Goal: Information Seeking & Learning: Learn about a topic

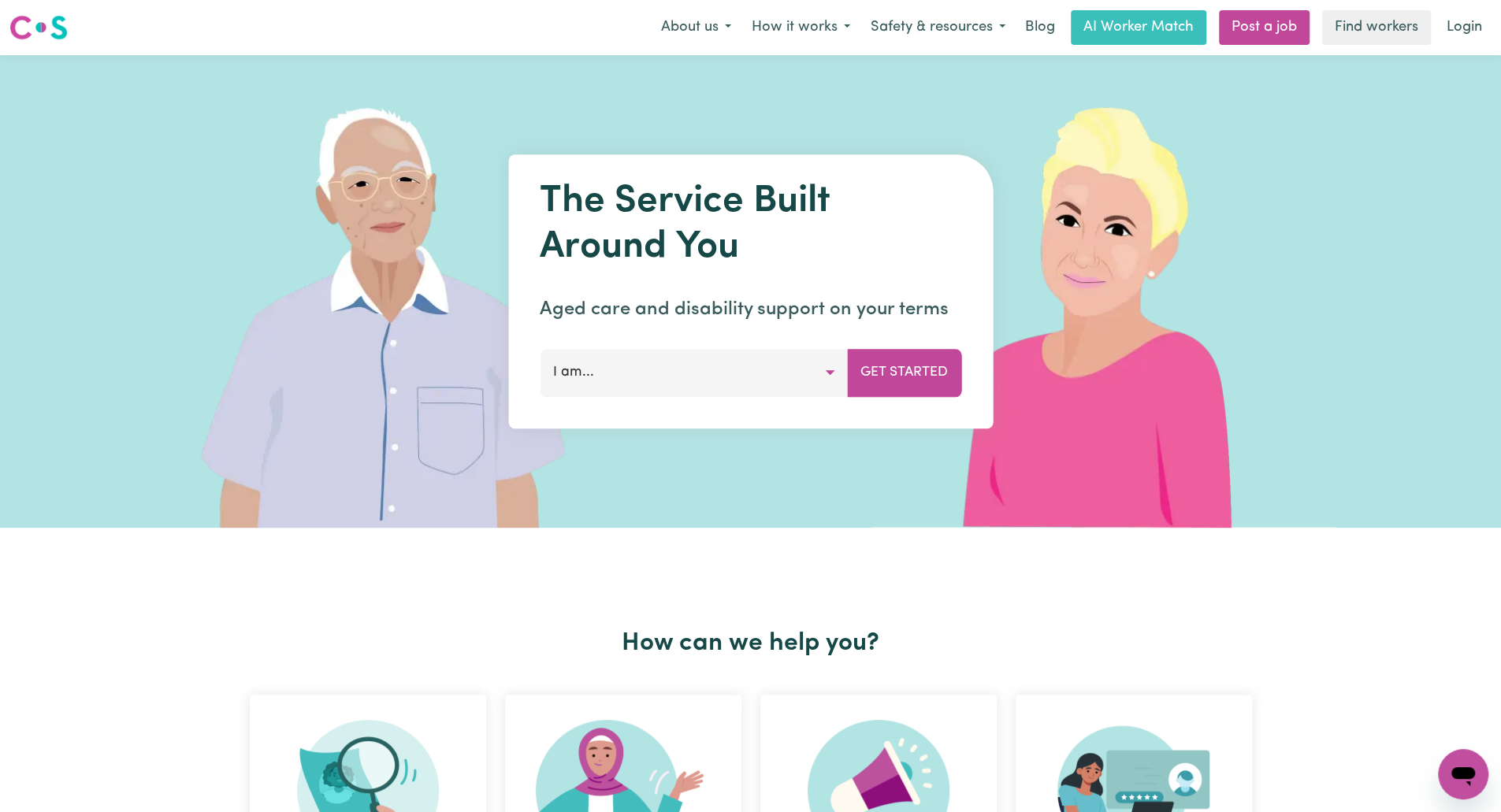
click at [829, 321] on p "Aged care and disability support on your terms" at bounding box center [750, 309] width 422 height 28
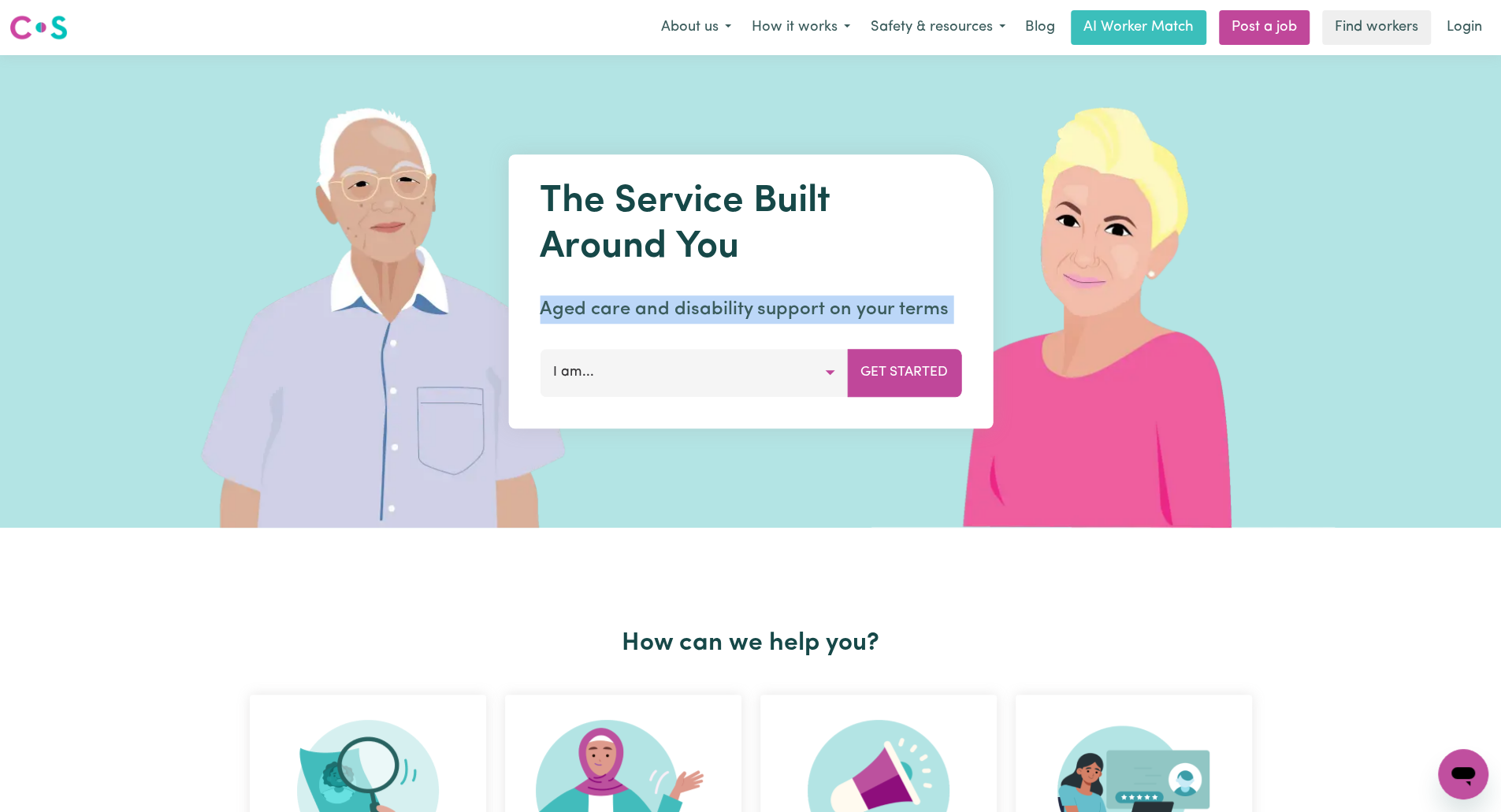
click at [829, 321] on p "Aged care and disability support on your terms" at bounding box center [750, 309] width 422 height 28
click at [1152, 39] on link "AI Worker Match" at bounding box center [1139, 27] width 135 height 35
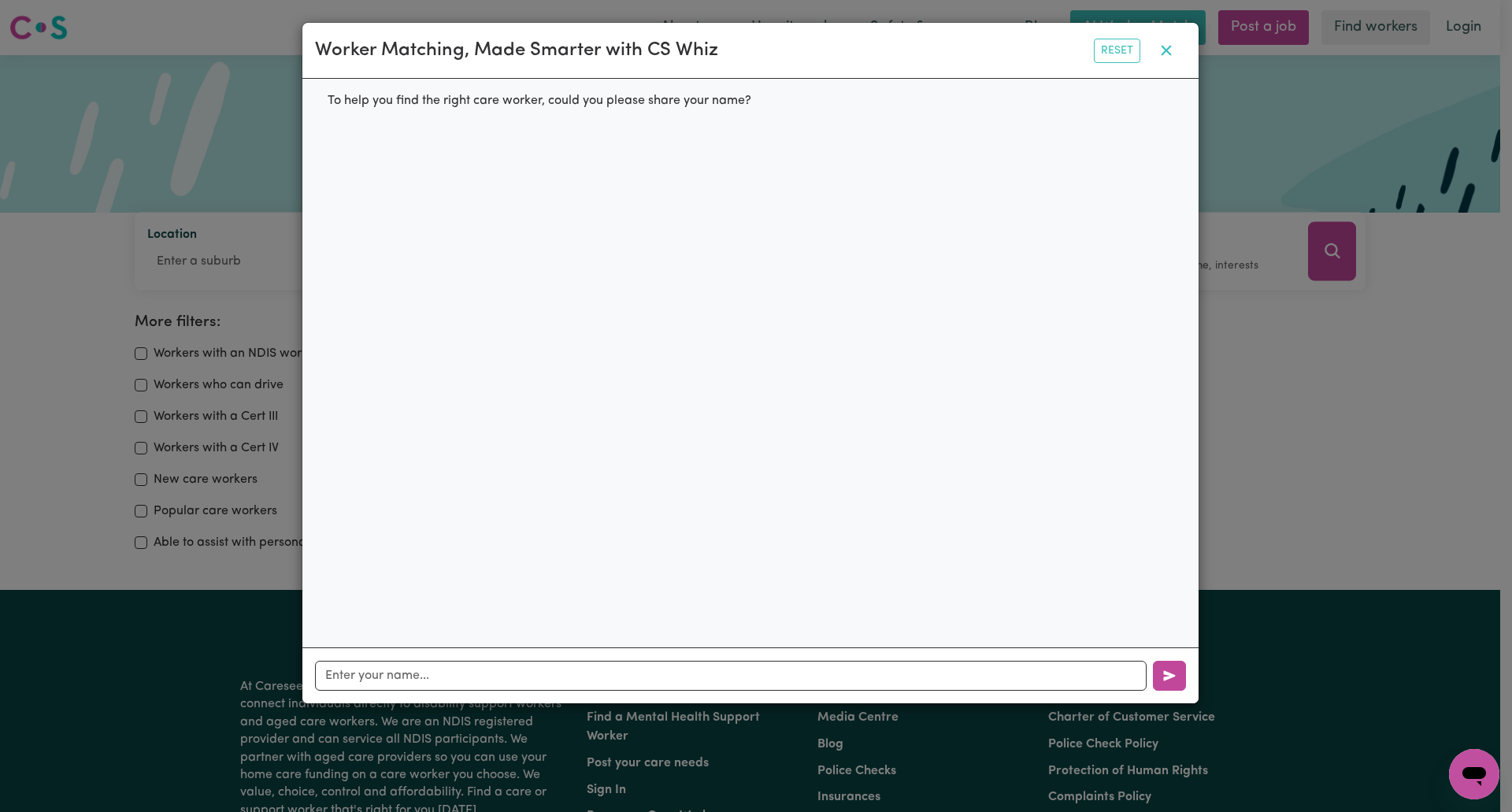
click at [1172, 61] on button "button" at bounding box center [1166, 50] width 40 height 30
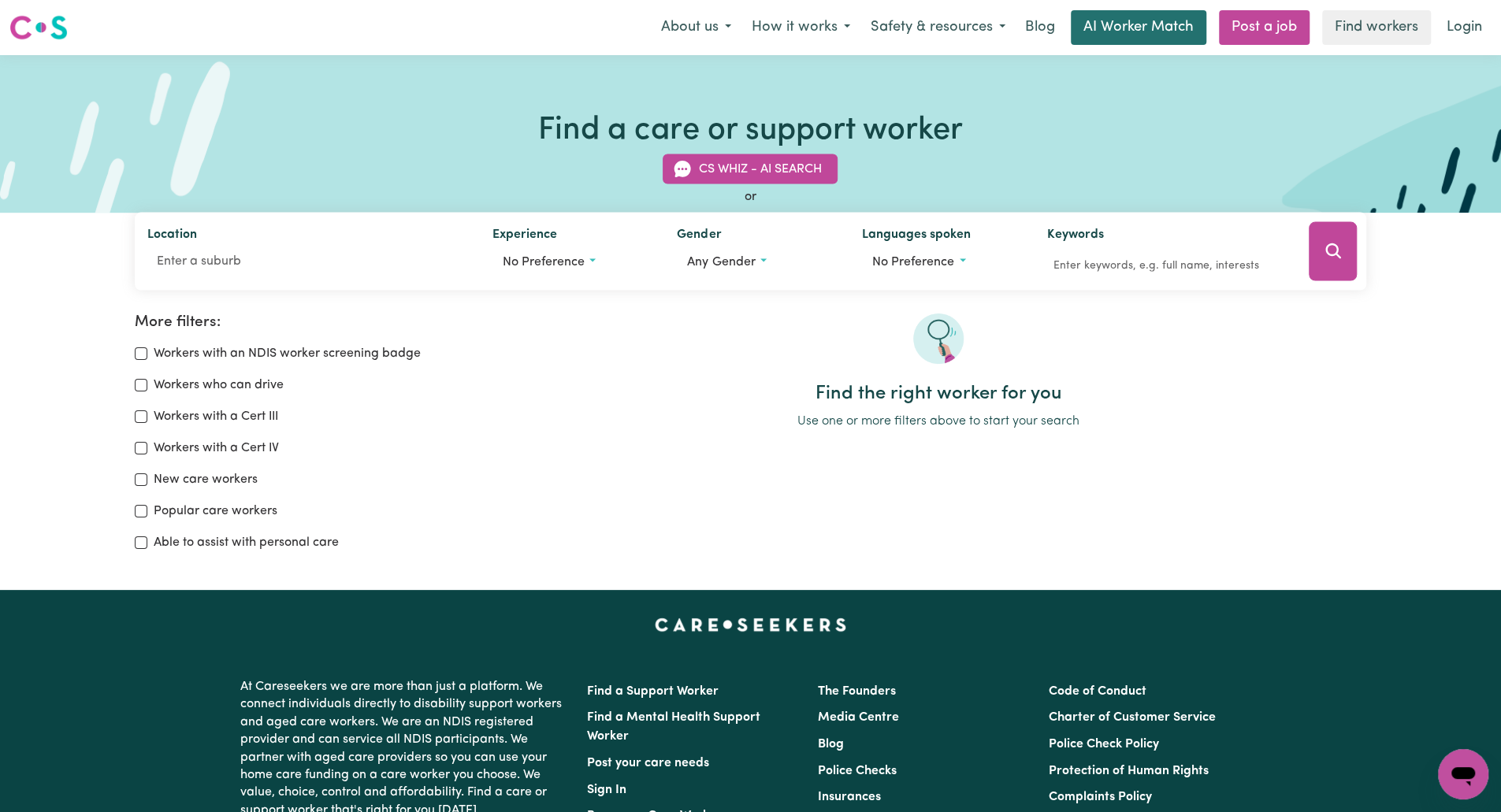
click at [1157, 29] on link "AI Worker Match" at bounding box center [1139, 27] width 135 height 35
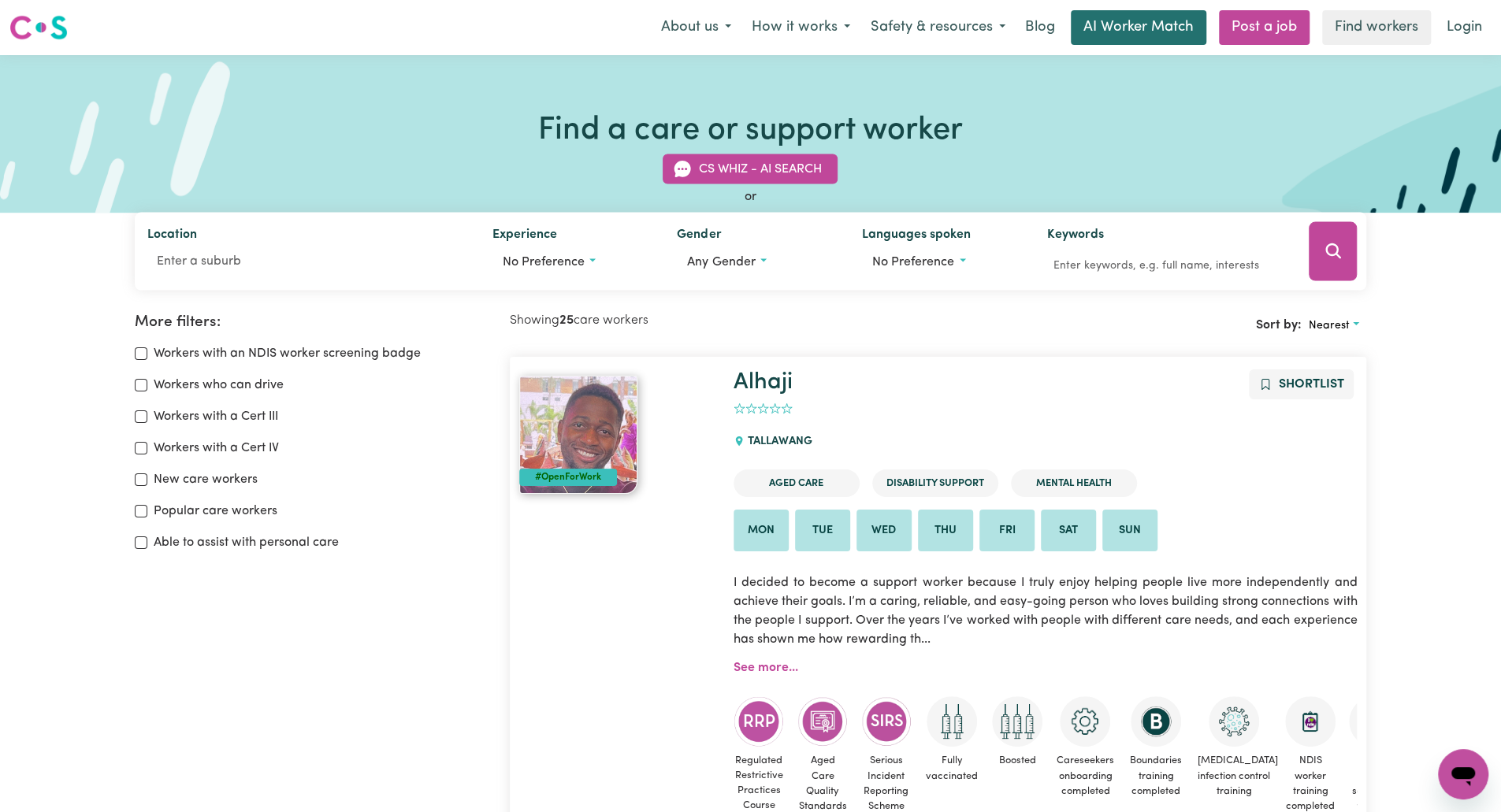
click at [1124, 41] on link "AI Worker Match" at bounding box center [1139, 27] width 135 height 35
click at [1129, 29] on link "AI Worker Match" at bounding box center [1139, 27] width 135 height 35
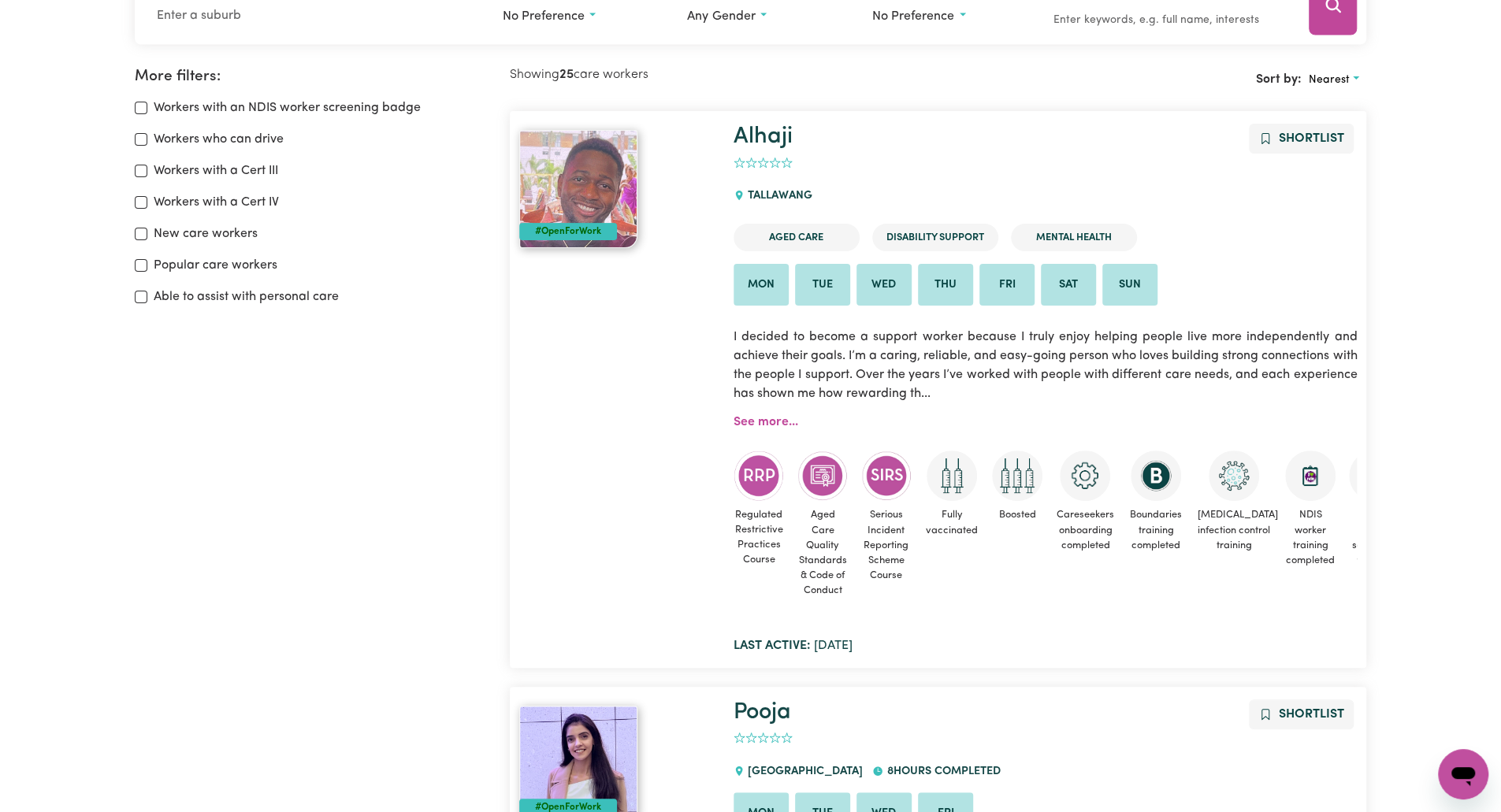
scroll to position [263, 0]
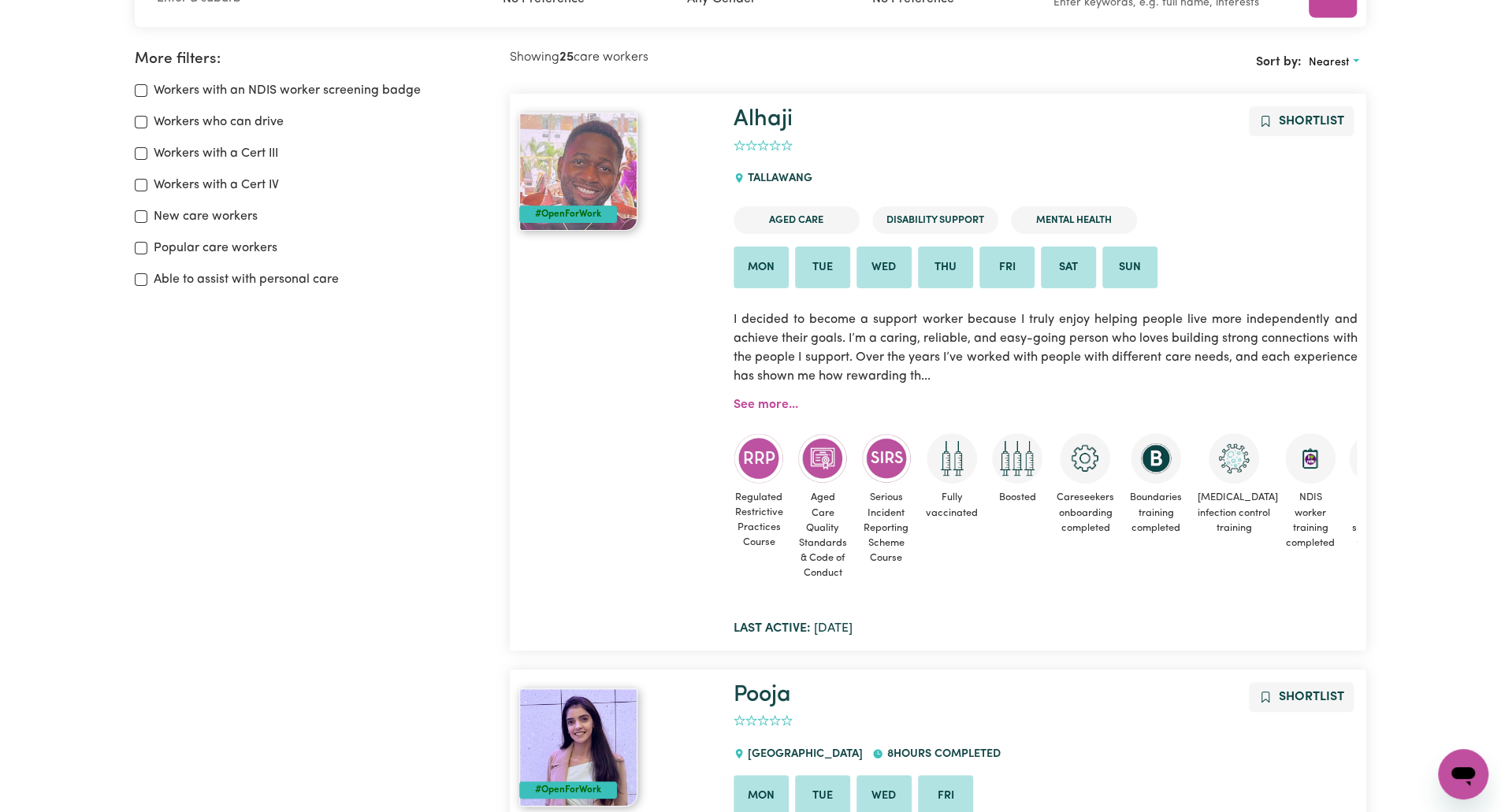
click at [783, 426] on div "Regulated Restrictive Practices Course Aged Care Quality Standards & Code of Co…" at bounding box center [1044, 507] width 623 height 185
click at [767, 411] on link "See more..." at bounding box center [765, 404] width 64 height 12
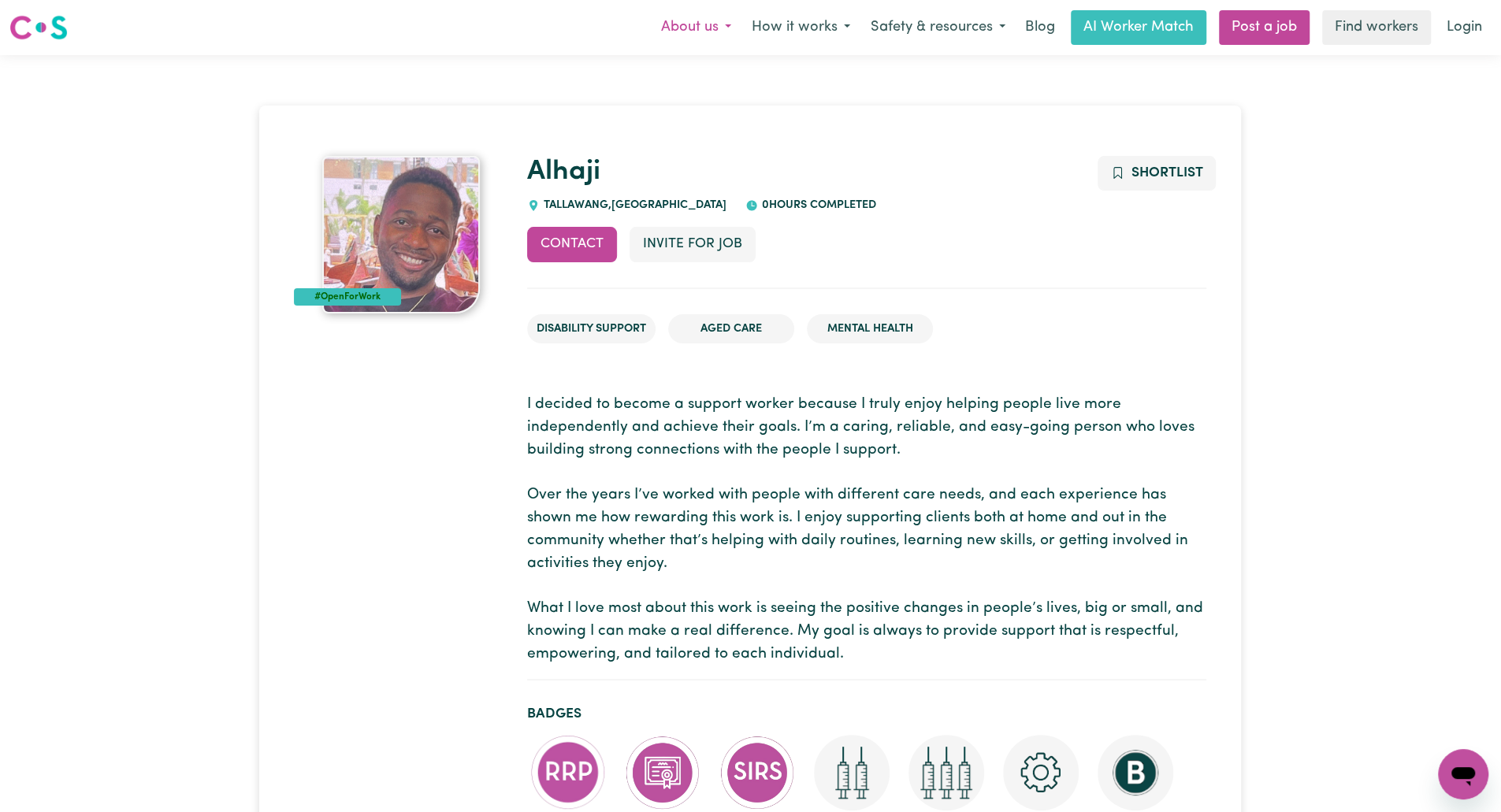
click at [723, 25] on button "About us" at bounding box center [696, 27] width 91 height 33
click at [35, 35] on img at bounding box center [38, 27] width 59 height 28
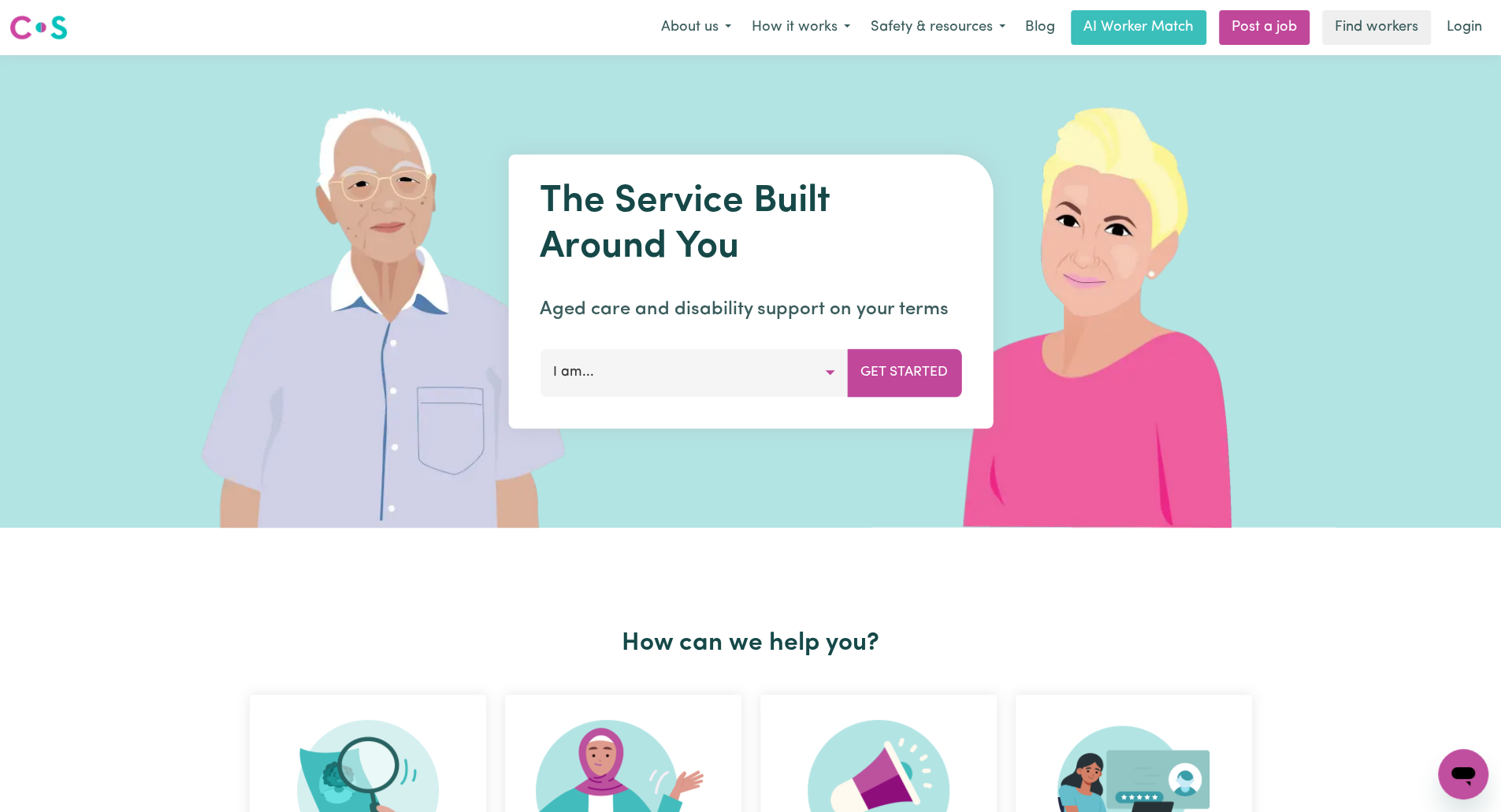
click at [36, 34] on img at bounding box center [38, 27] width 59 height 28
click at [905, 306] on p "Aged care and disability support on your terms" at bounding box center [750, 309] width 422 height 28
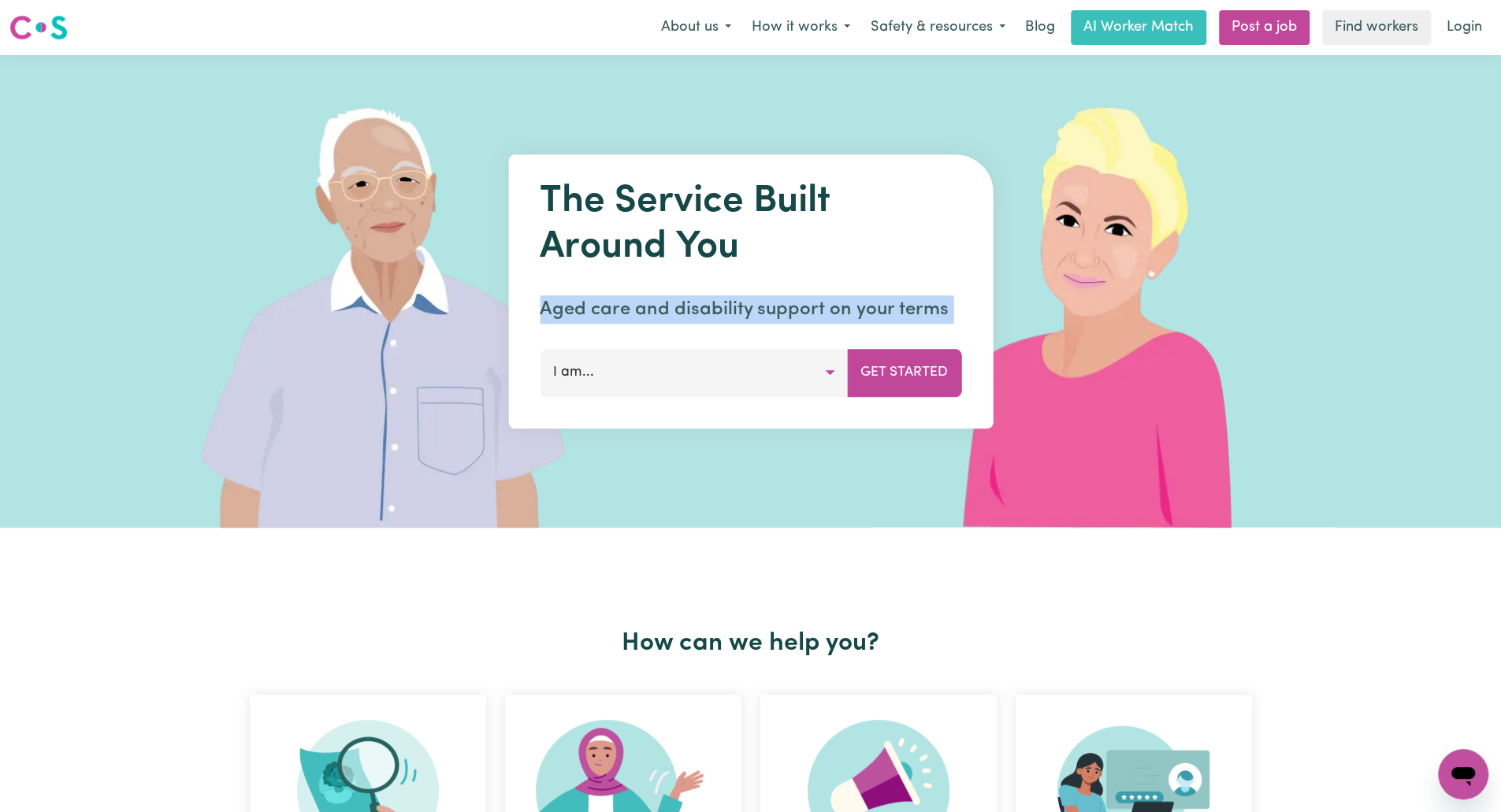
click at [905, 306] on p "Aged care and disability support on your terms" at bounding box center [750, 309] width 422 height 28
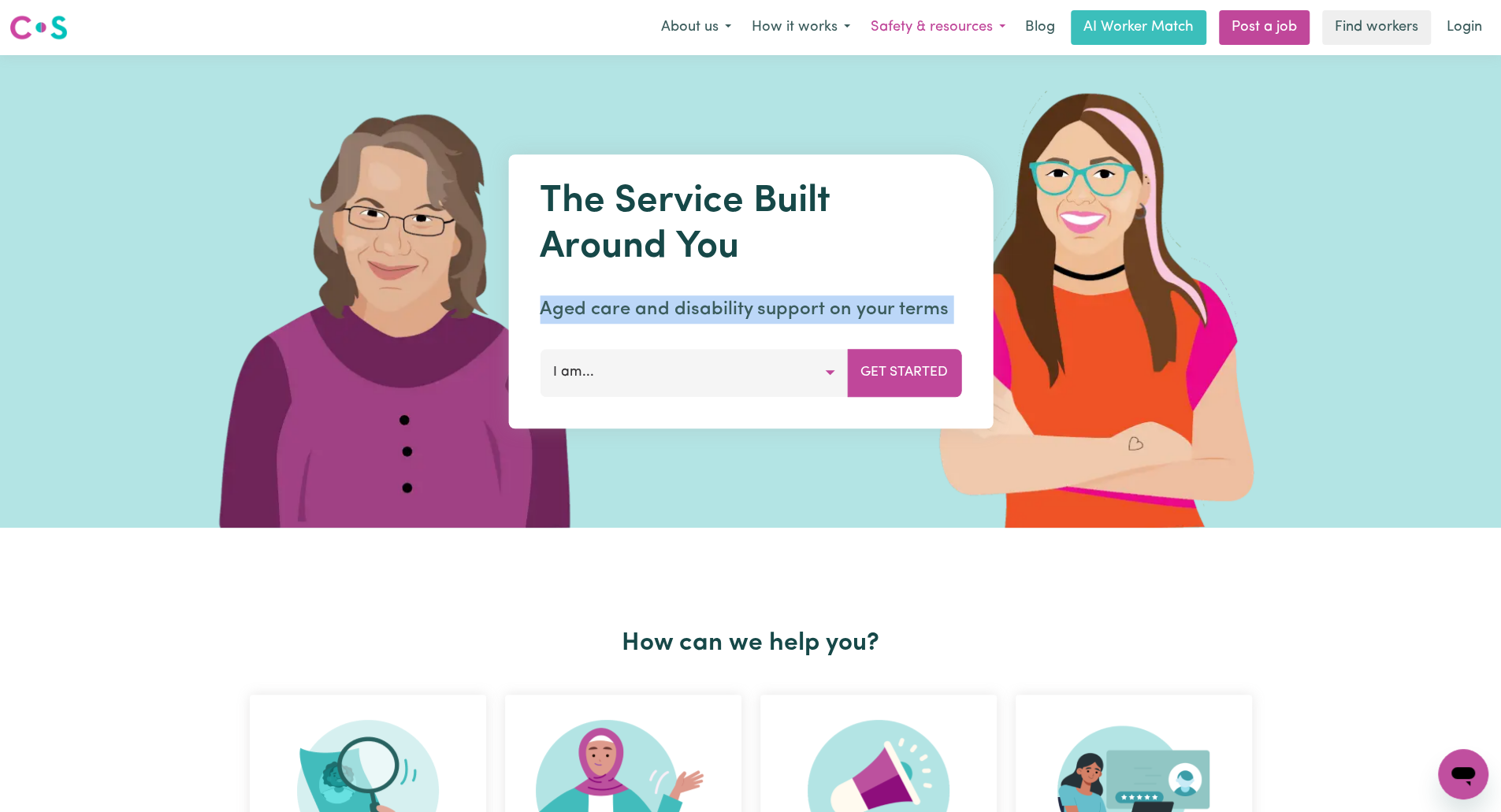
click at [910, 31] on button "Safety & resources" at bounding box center [938, 27] width 155 height 33
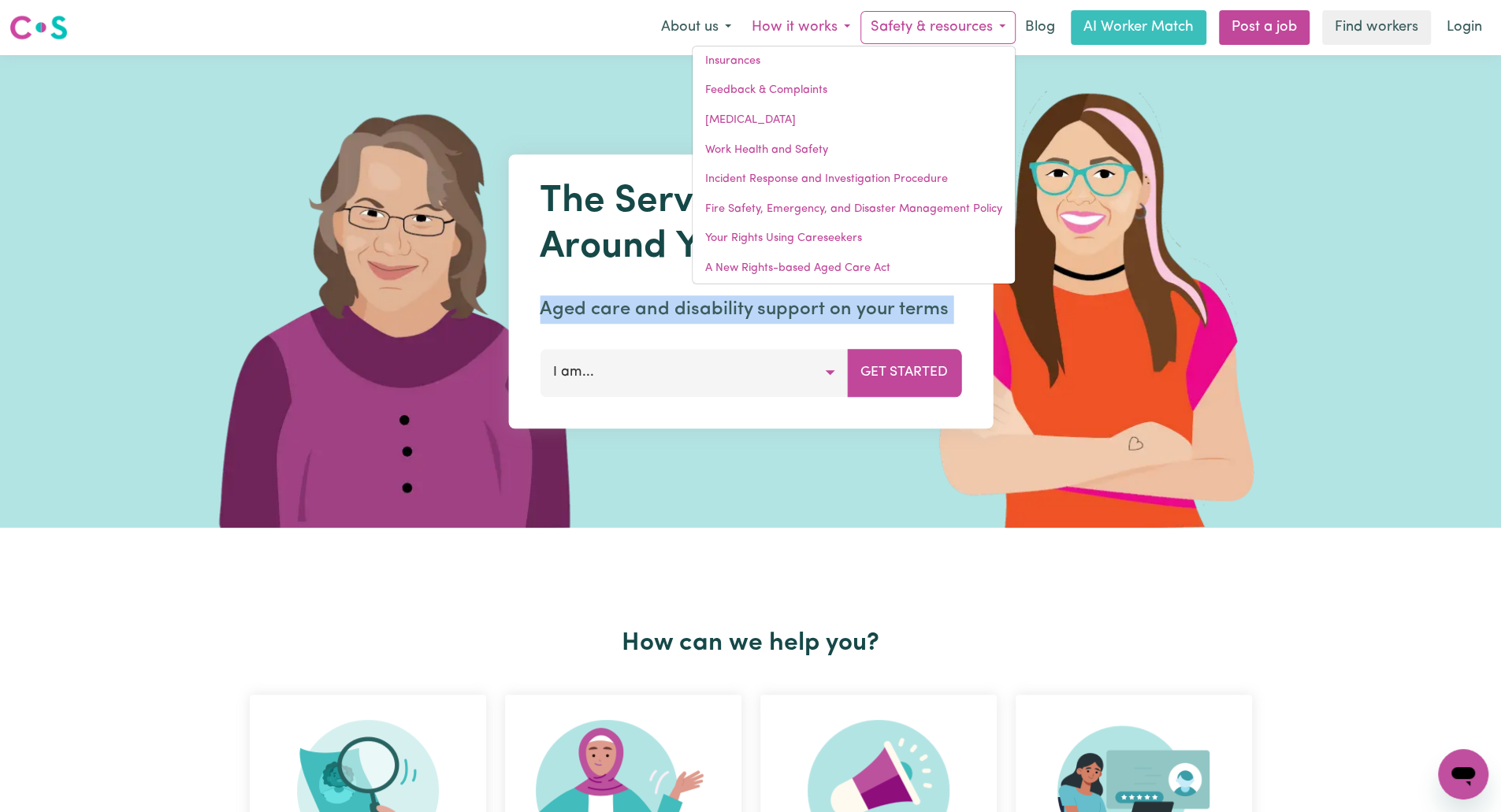
click at [803, 39] on button "How it works" at bounding box center [801, 27] width 119 height 33
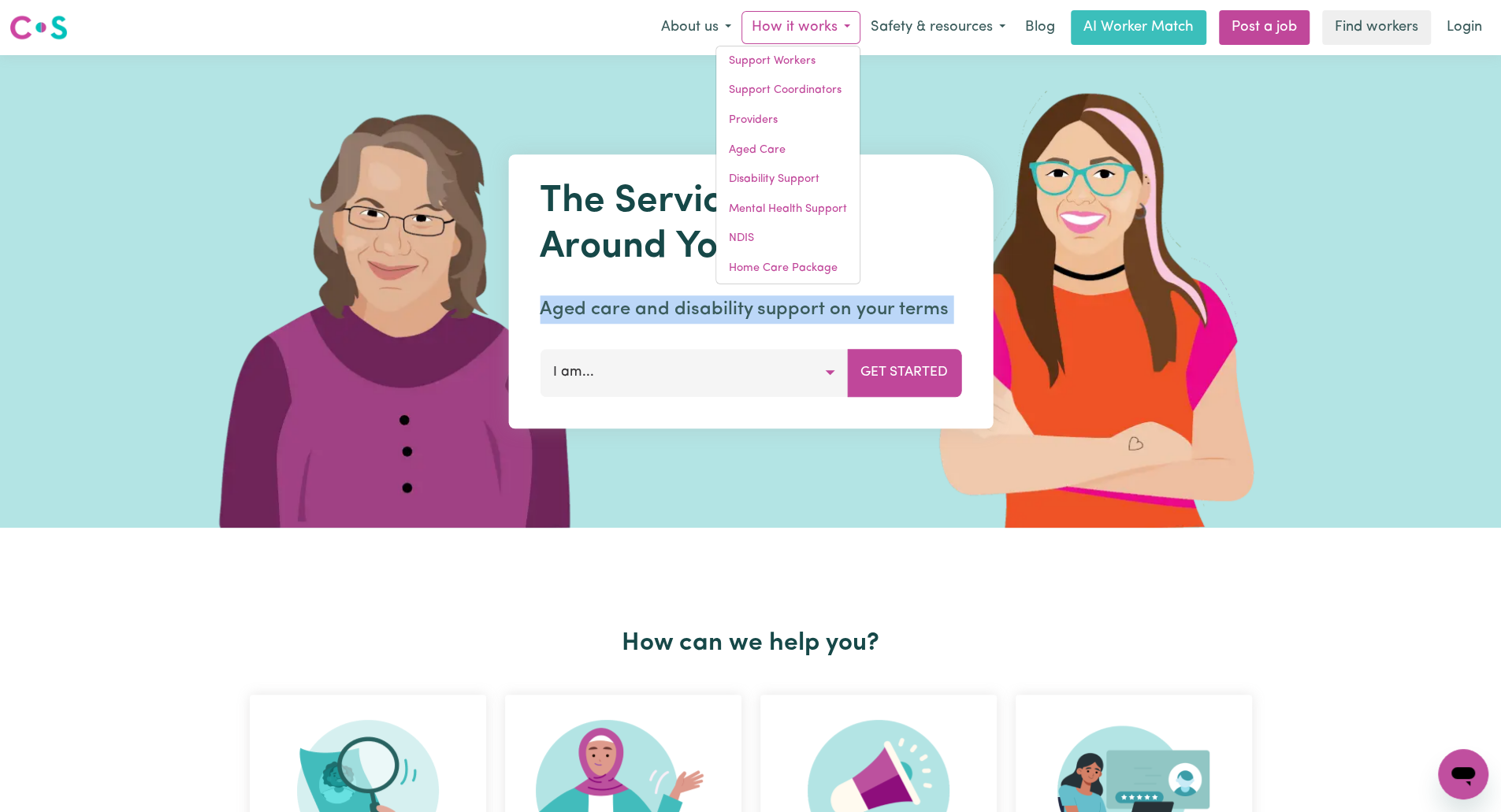
click at [803, 39] on button "How it works" at bounding box center [801, 27] width 119 height 33
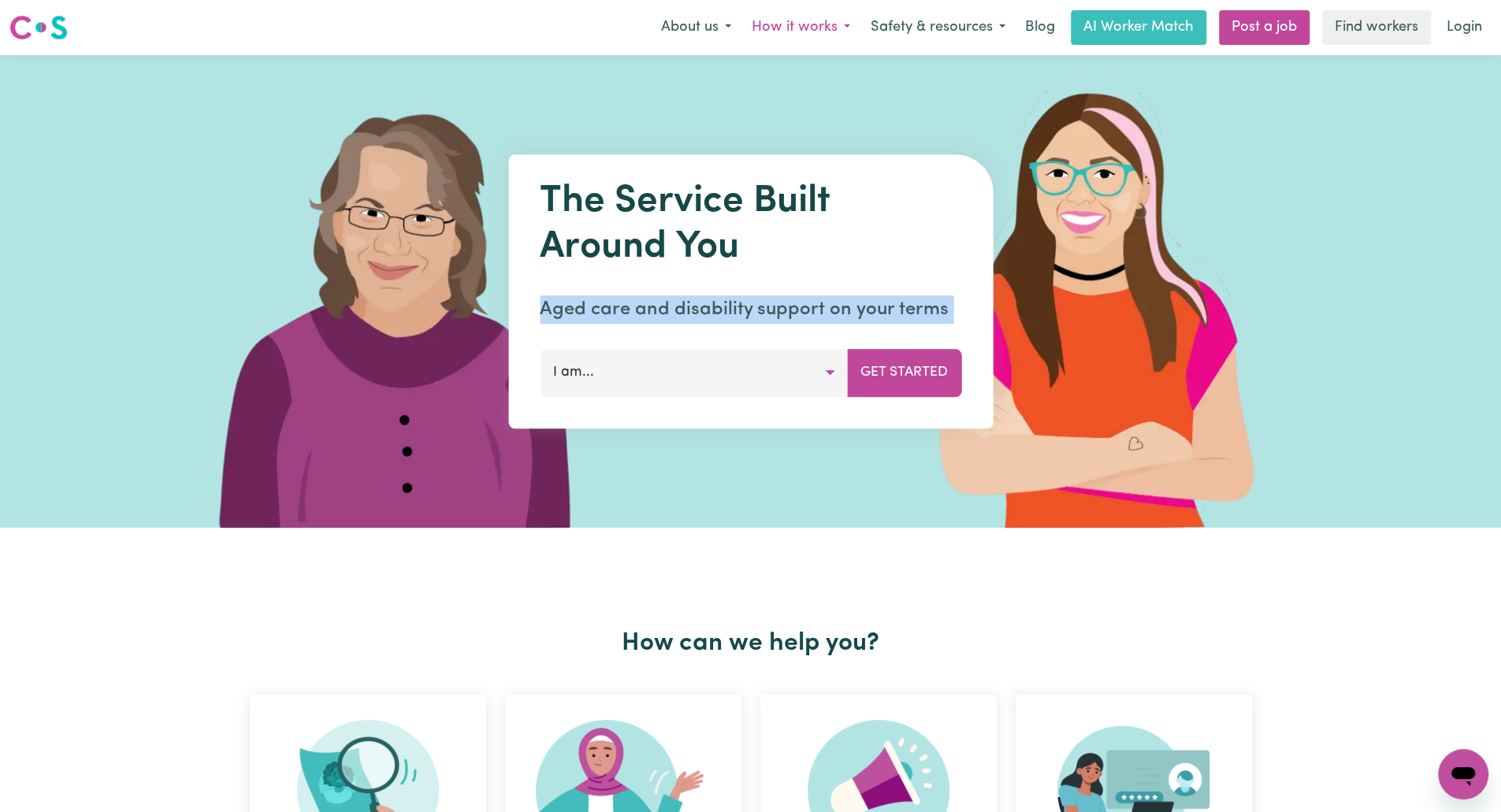
click at [803, 39] on button "How it works" at bounding box center [801, 27] width 119 height 33
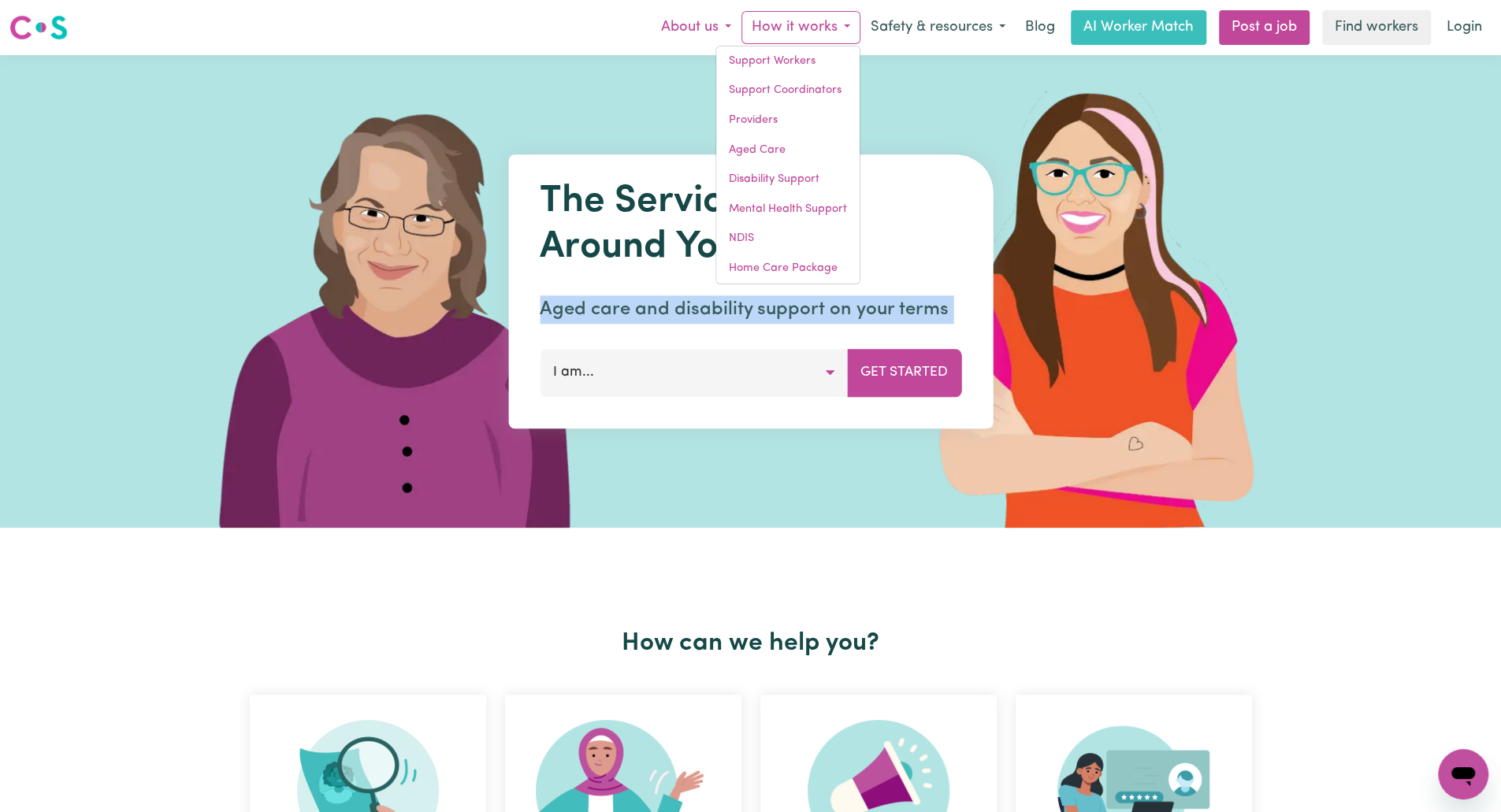
click at [695, 38] on button "About us" at bounding box center [696, 27] width 91 height 33
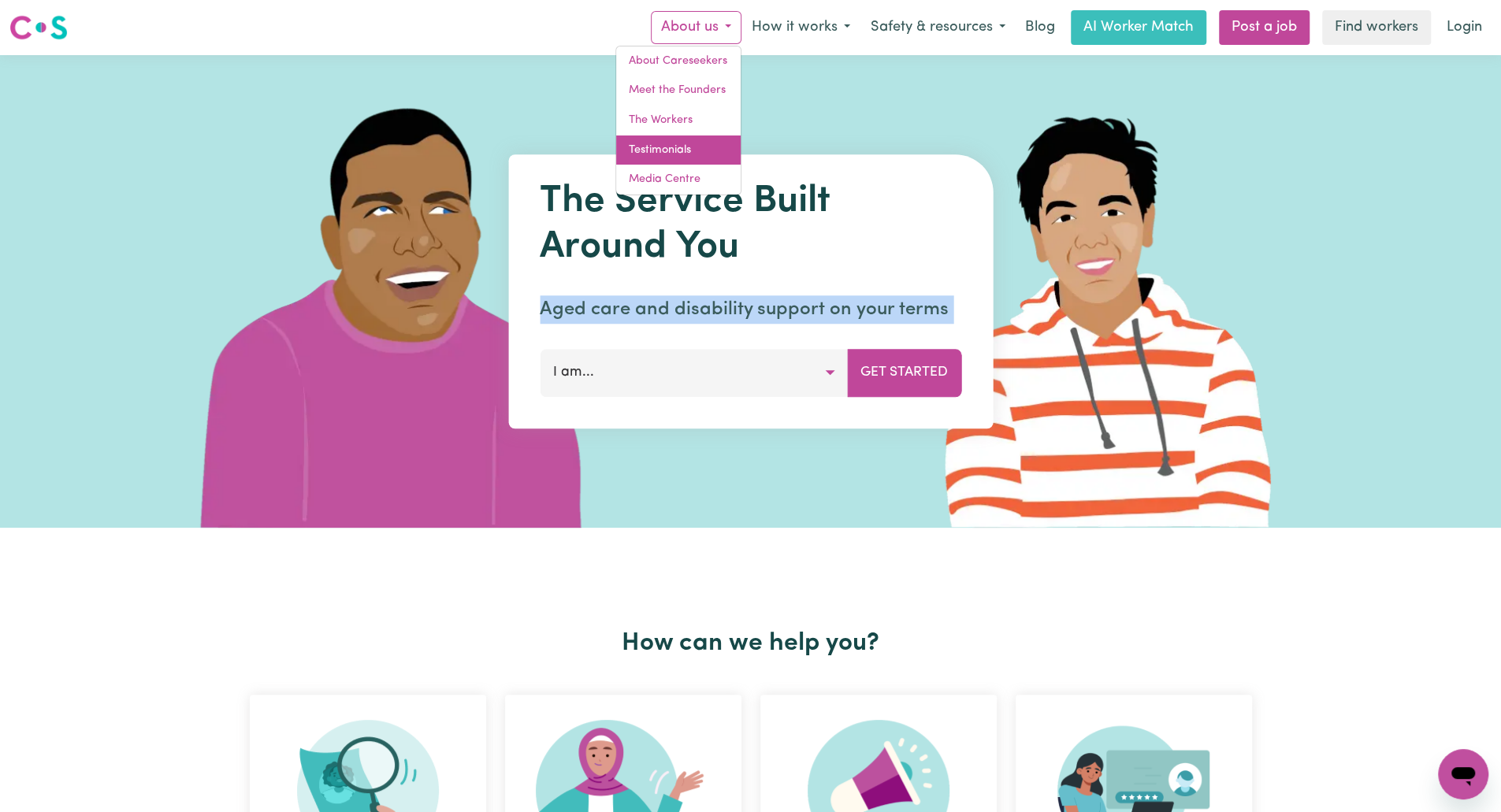
click at [692, 149] on link "Testimonials" at bounding box center [678, 150] width 125 height 30
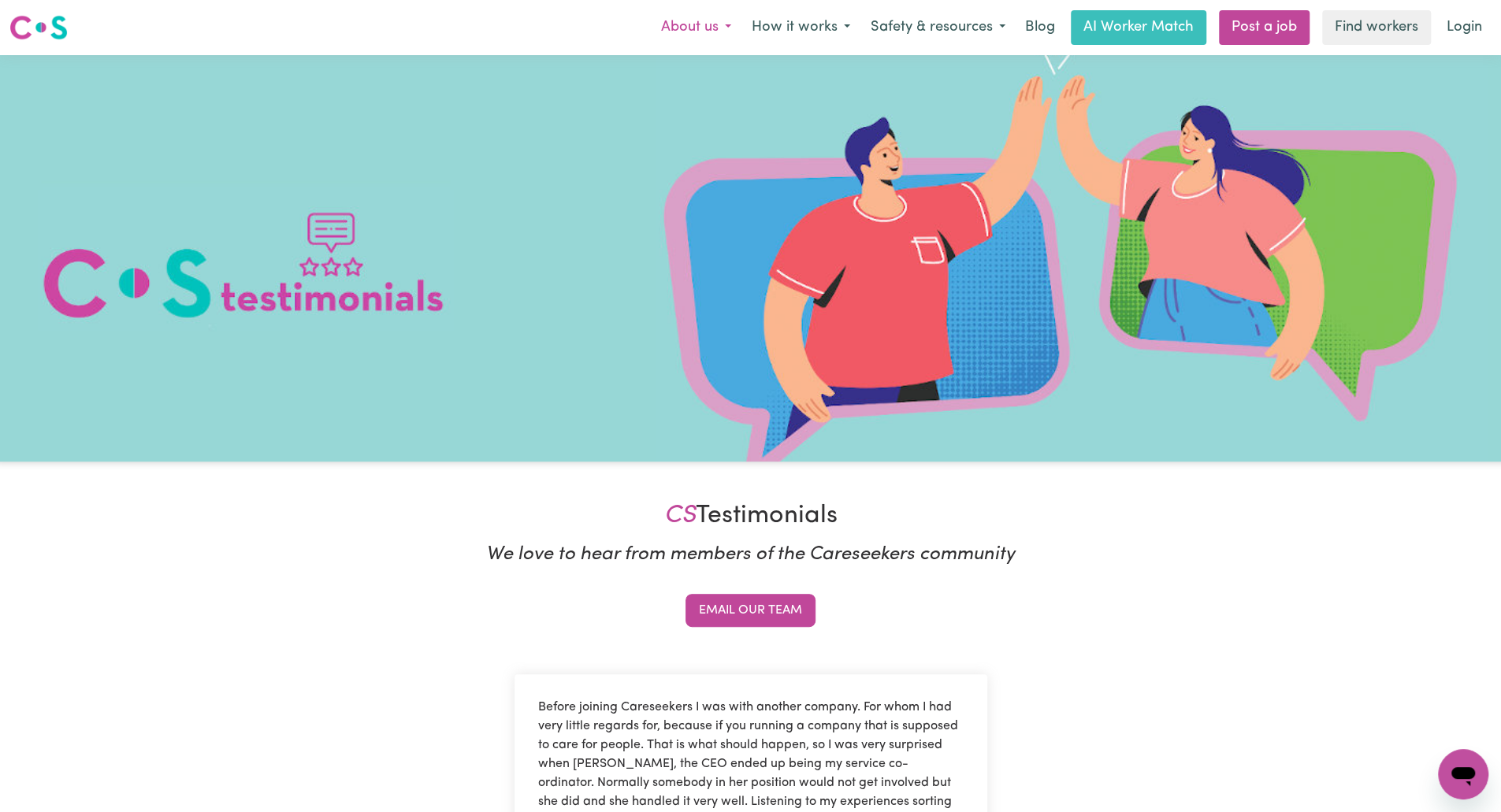
click at [713, 37] on button "About us" at bounding box center [696, 27] width 91 height 33
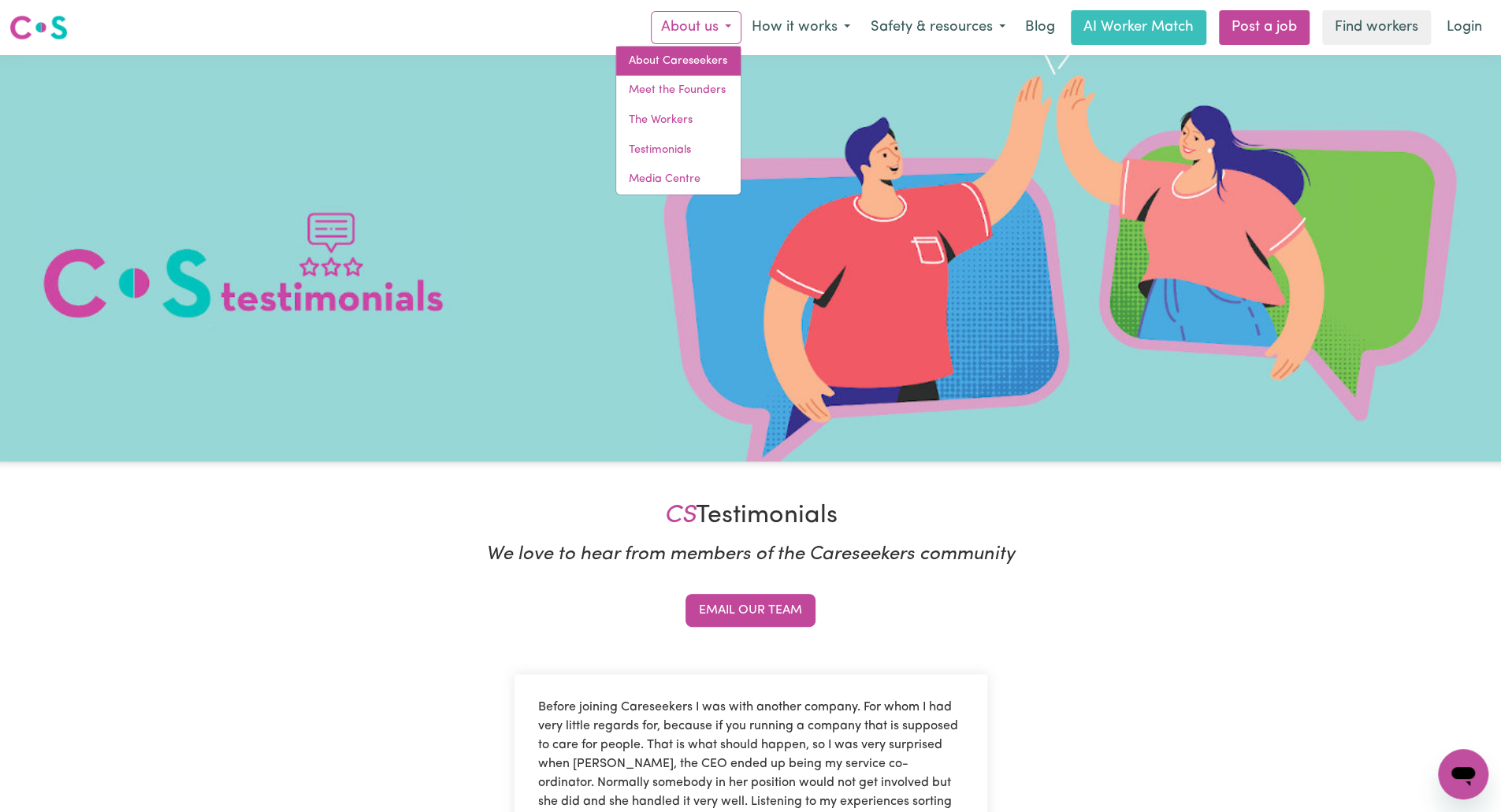
click at [704, 69] on link "About Careseekers" at bounding box center [678, 61] width 125 height 30
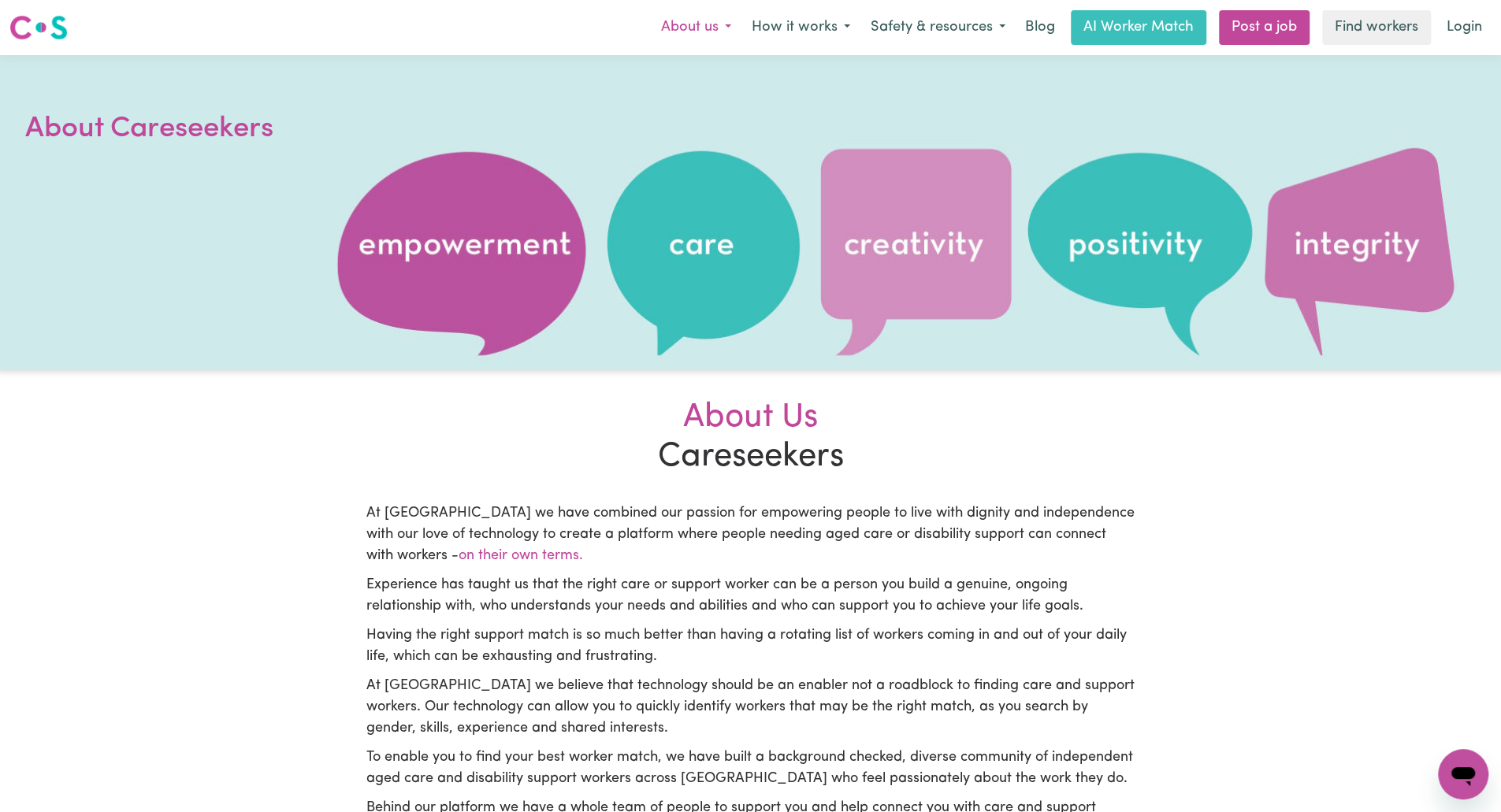
click at [698, 32] on button "About us" at bounding box center [696, 27] width 91 height 33
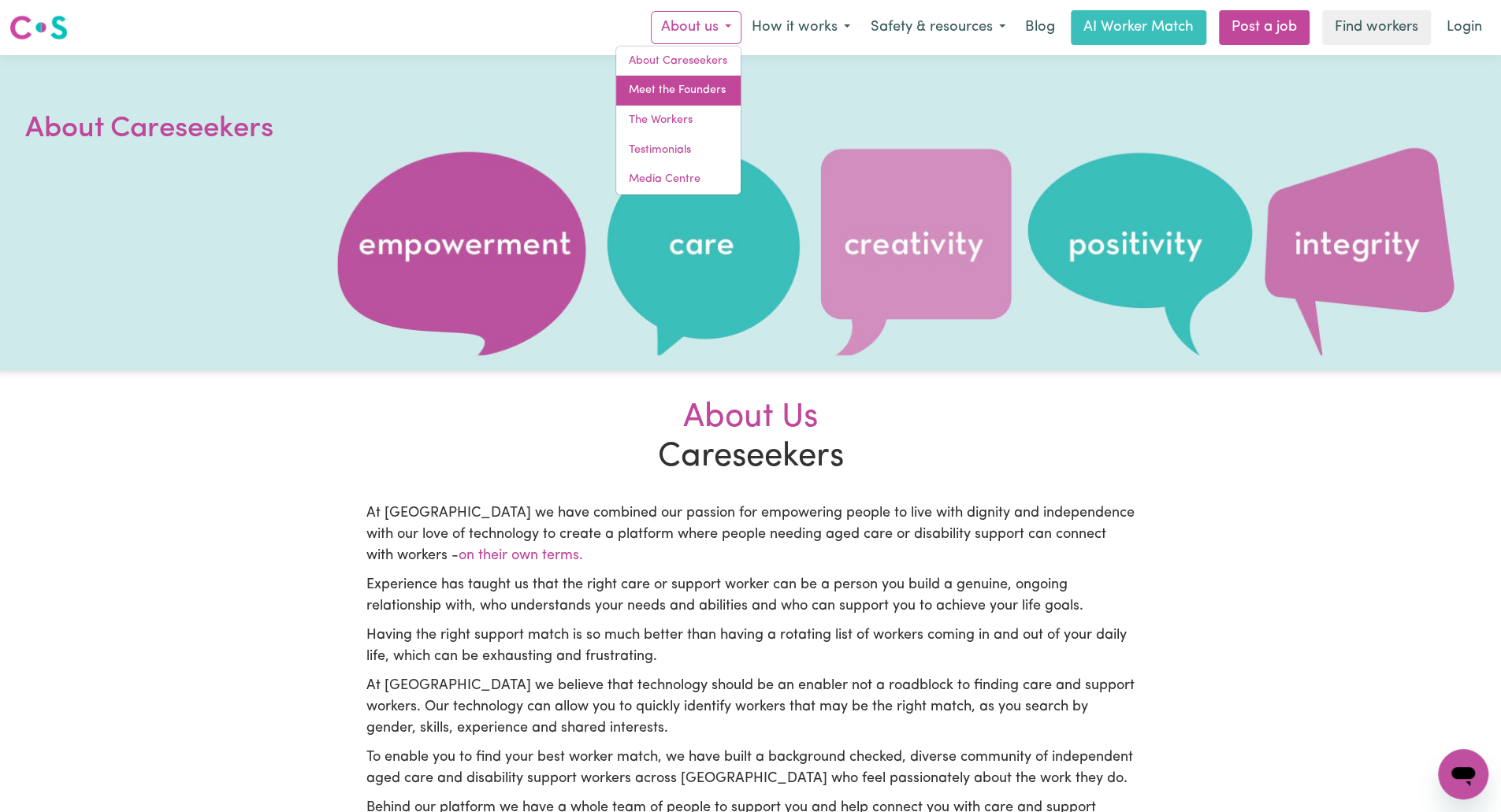
click at [692, 86] on link "Meet the Founders" at bounding box center [678, 91] width 125 height 30
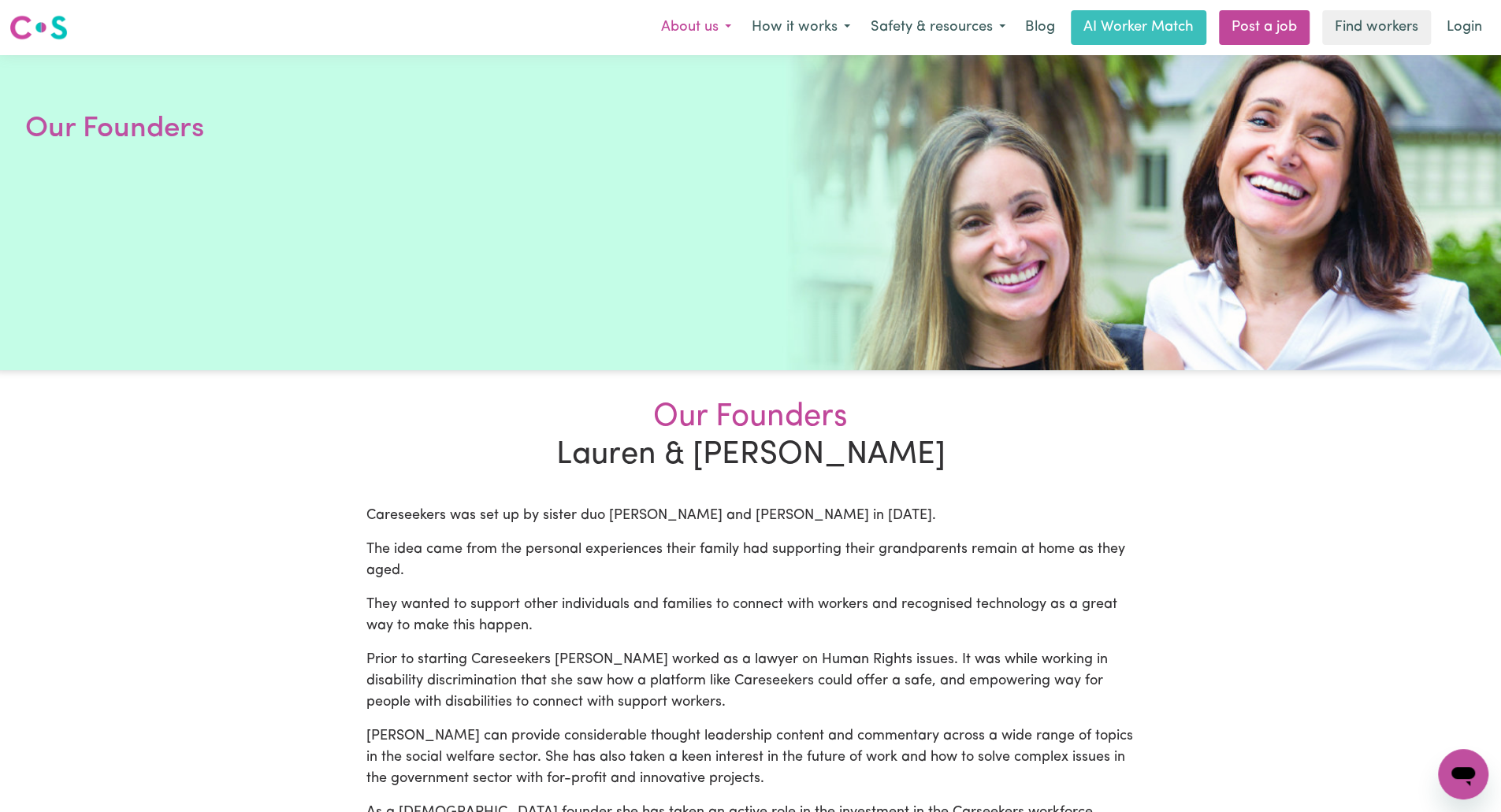
click at [697, 25] on button "About us" at bounding box center [696, 27] width 91 height 33
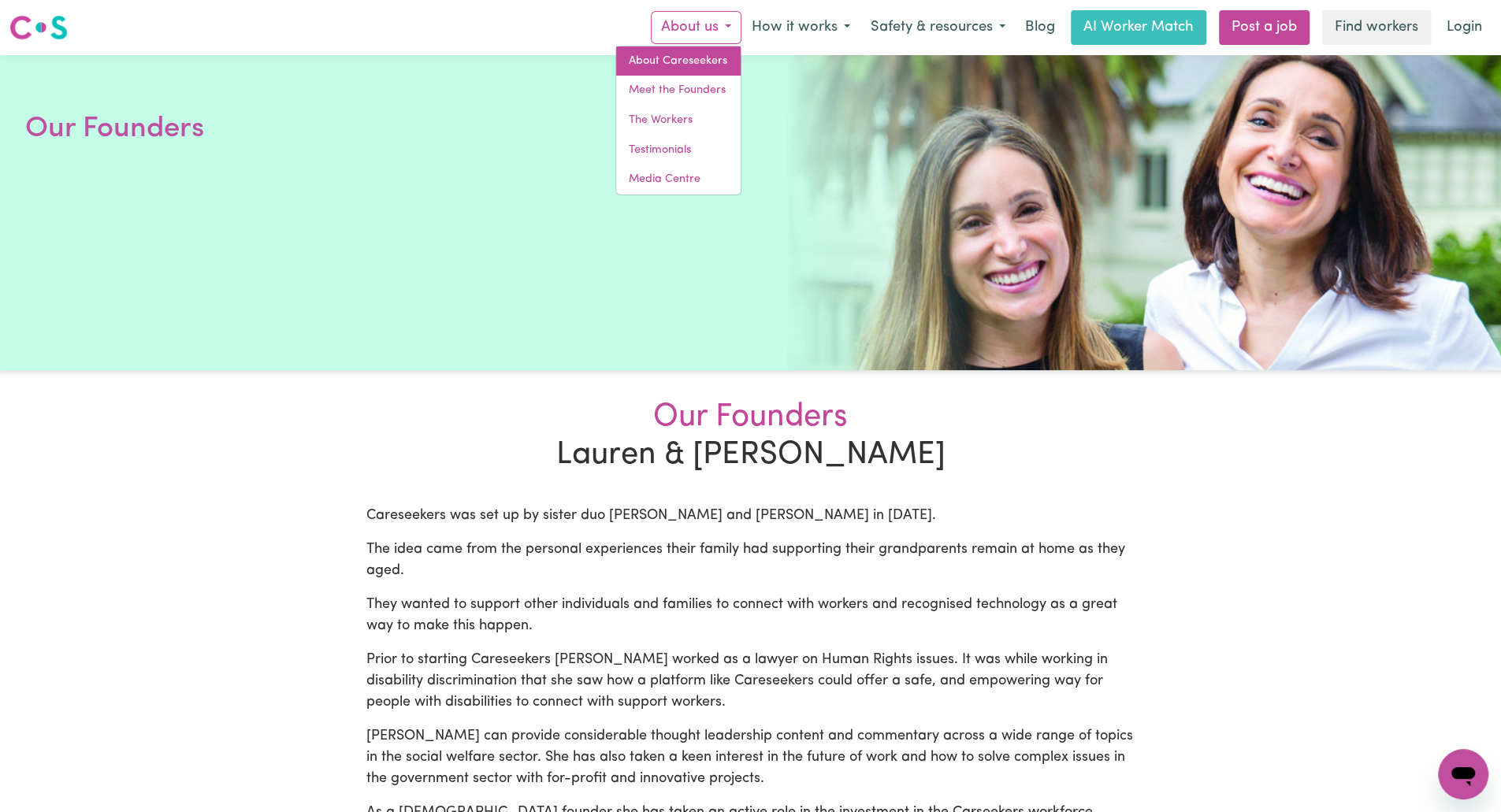
click at [687, 70] on link "About Careseekers" at bounding box center [678, 61] width 125 height 30
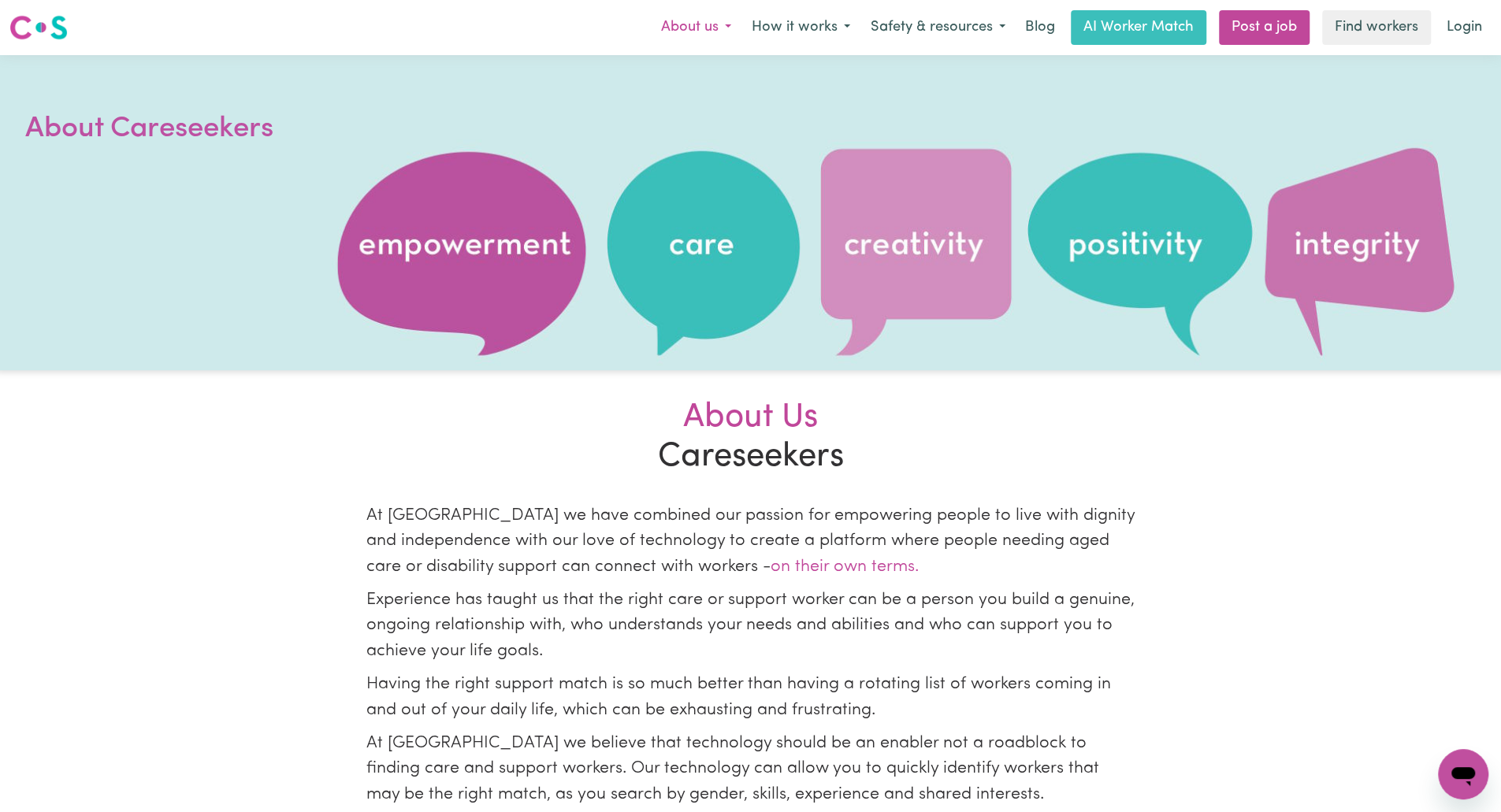
click at [691, 42] on button "About us" at bounding box center [696, 27] width 91 height 33
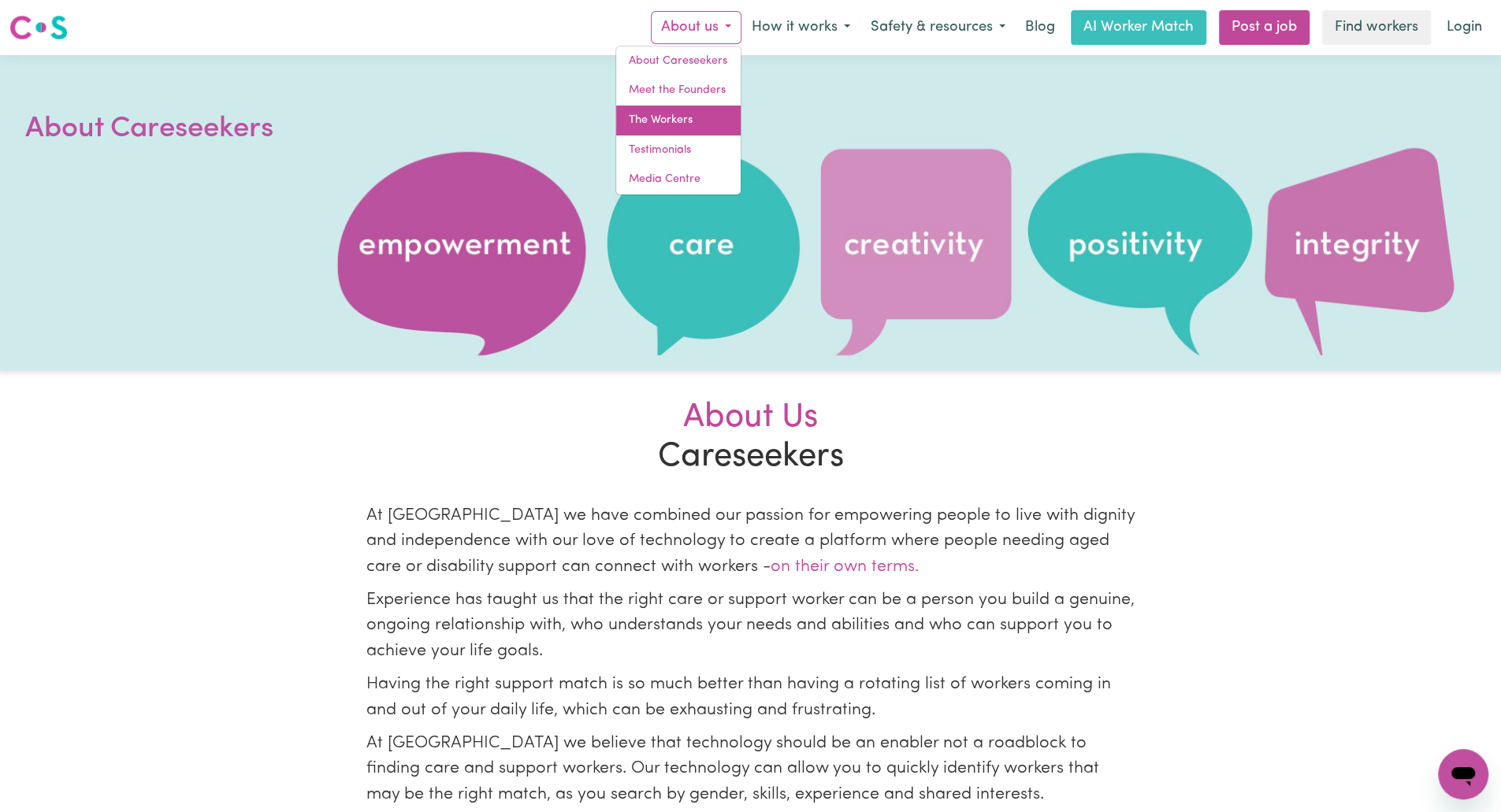
click at [680, 125] on link "The Workers" at bounding box center [678, 120] width 125 height 30
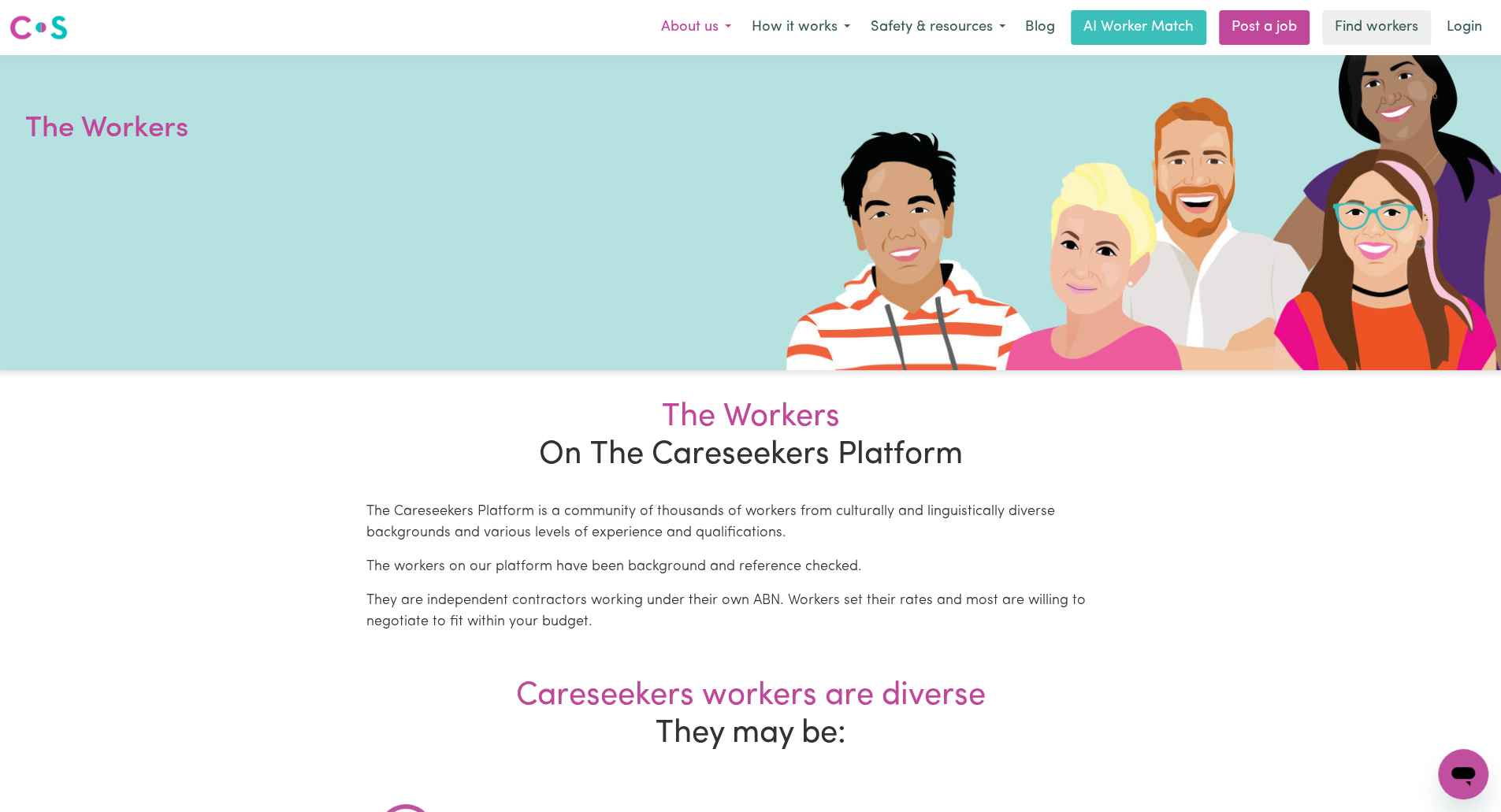
click at [711, 21] on button "About us" at bounding box center [696, 27] width 91 height 33
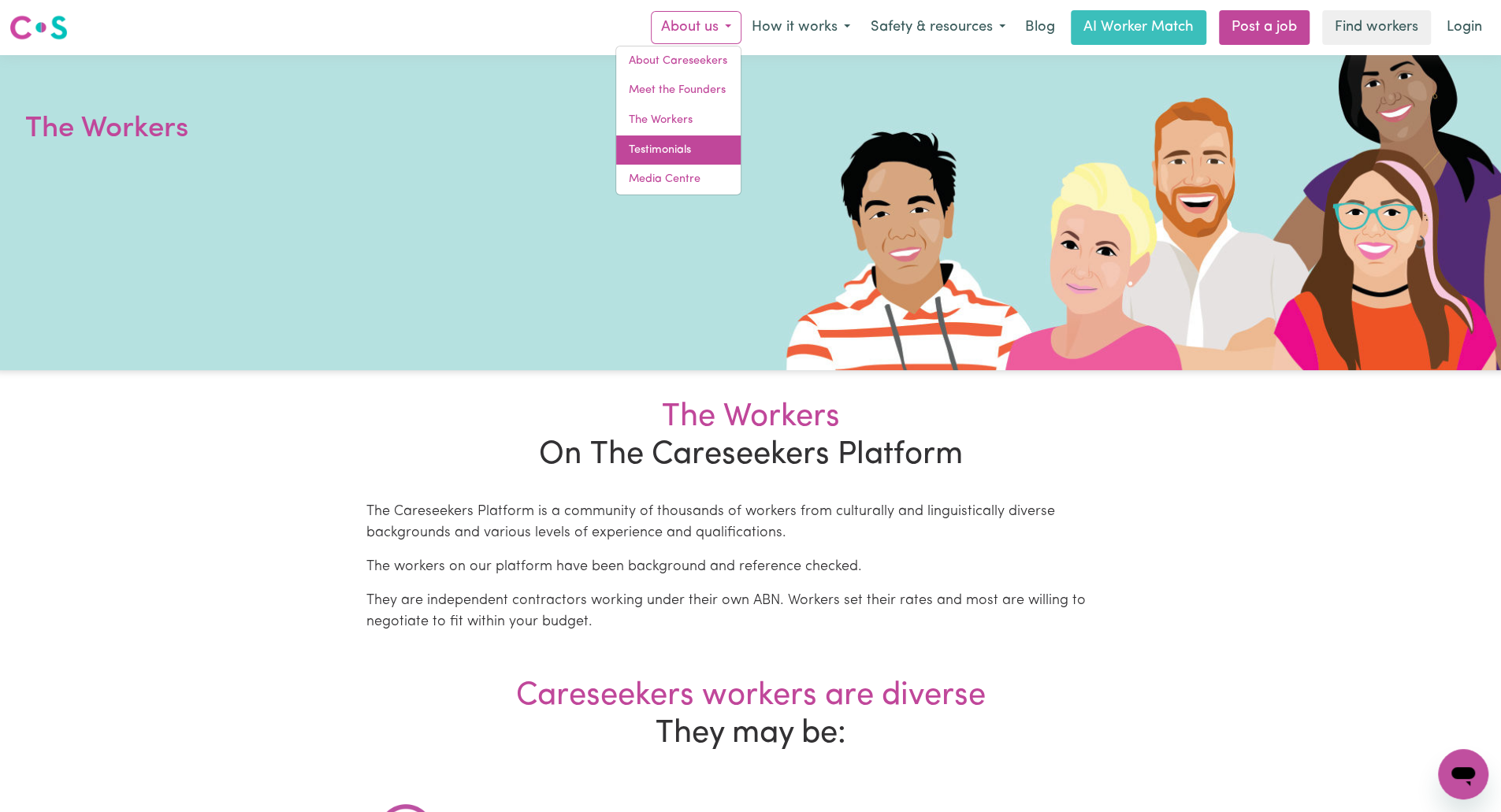
click at [670, 157] on link "Testimonials" at bounding box center [678, 150] width 125 height 30
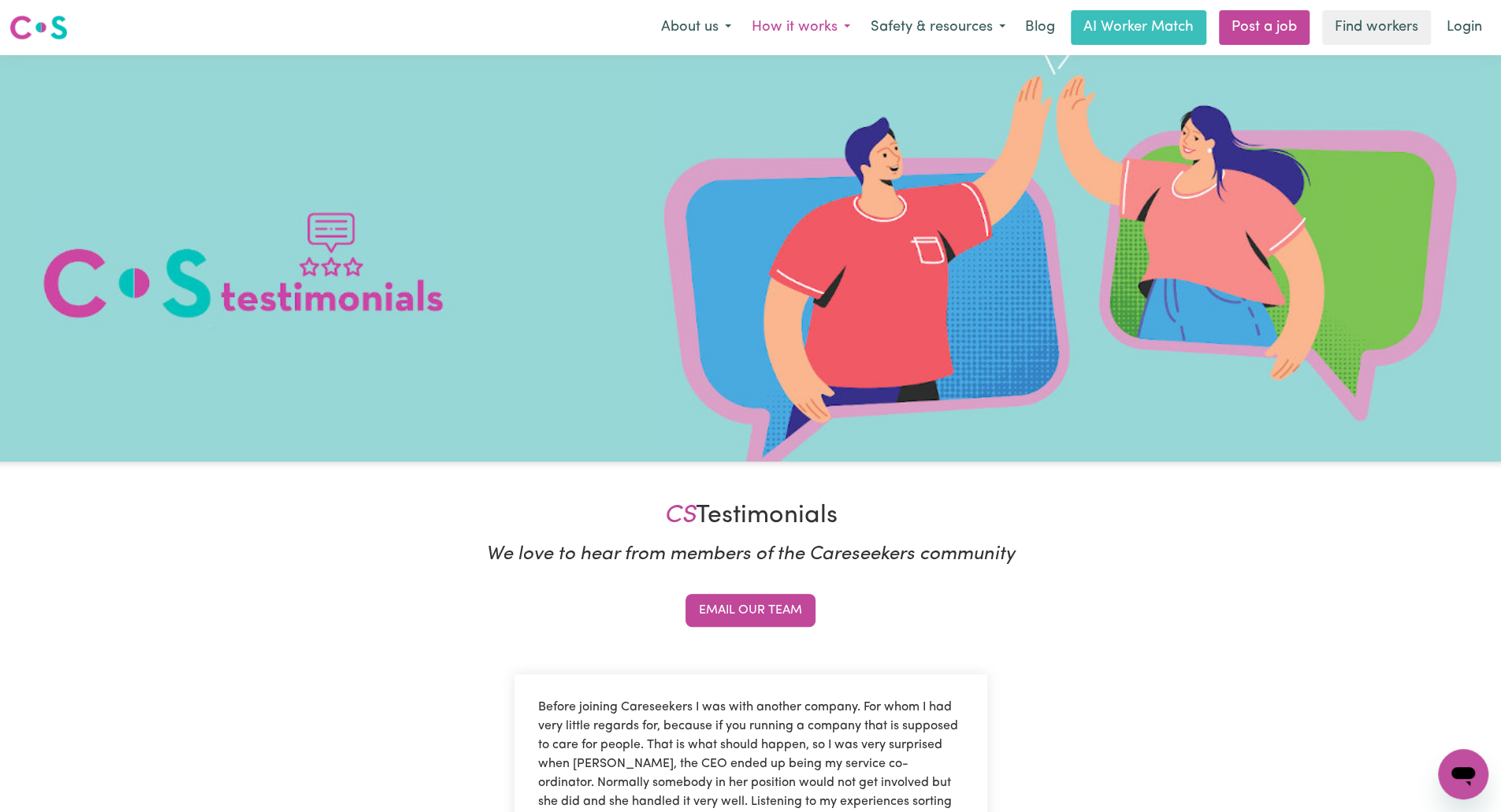
click at [754, 27] on button "How it works" at bounding box center [801, 27] width 119 height 33
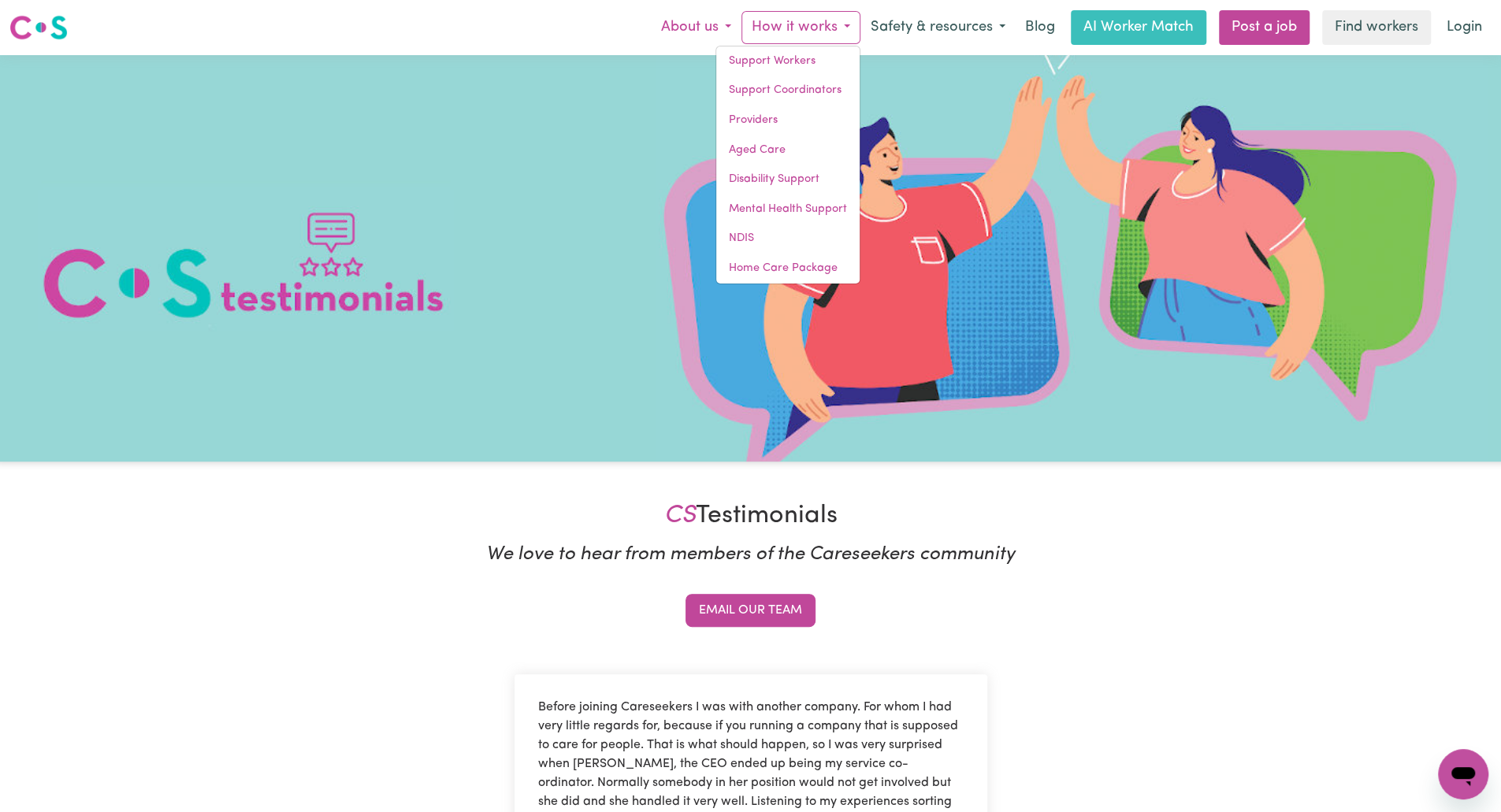
click at [708, 26] on button "About us" at bounding box center [696, 27] width 91 height 33
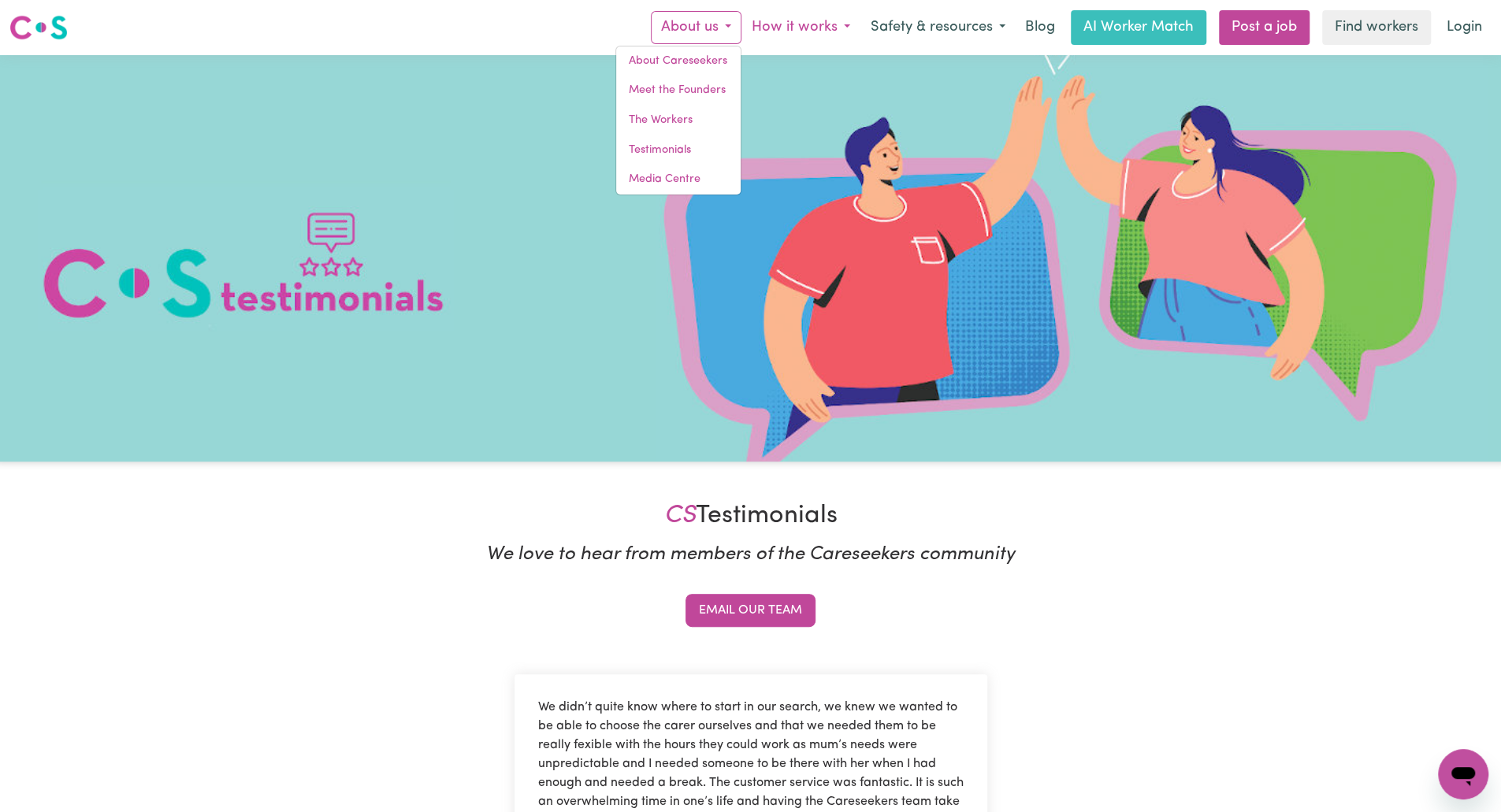
click at [779, 35] on button "How it works" at bounding box center [801, 27] width 119 height 33
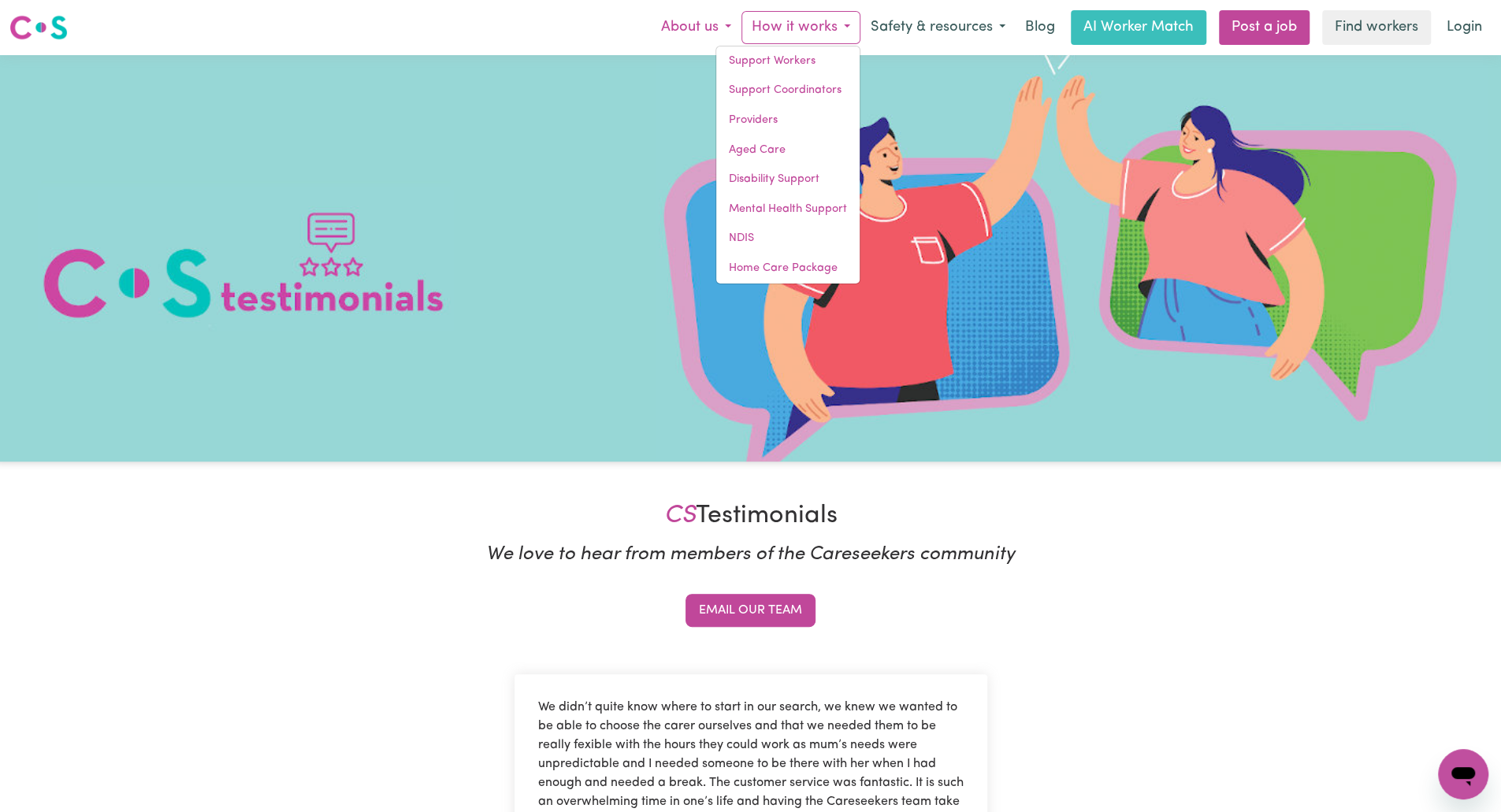
click at [652, 22] on button "About us" at bounding box center [696, 27] width 91 height 33
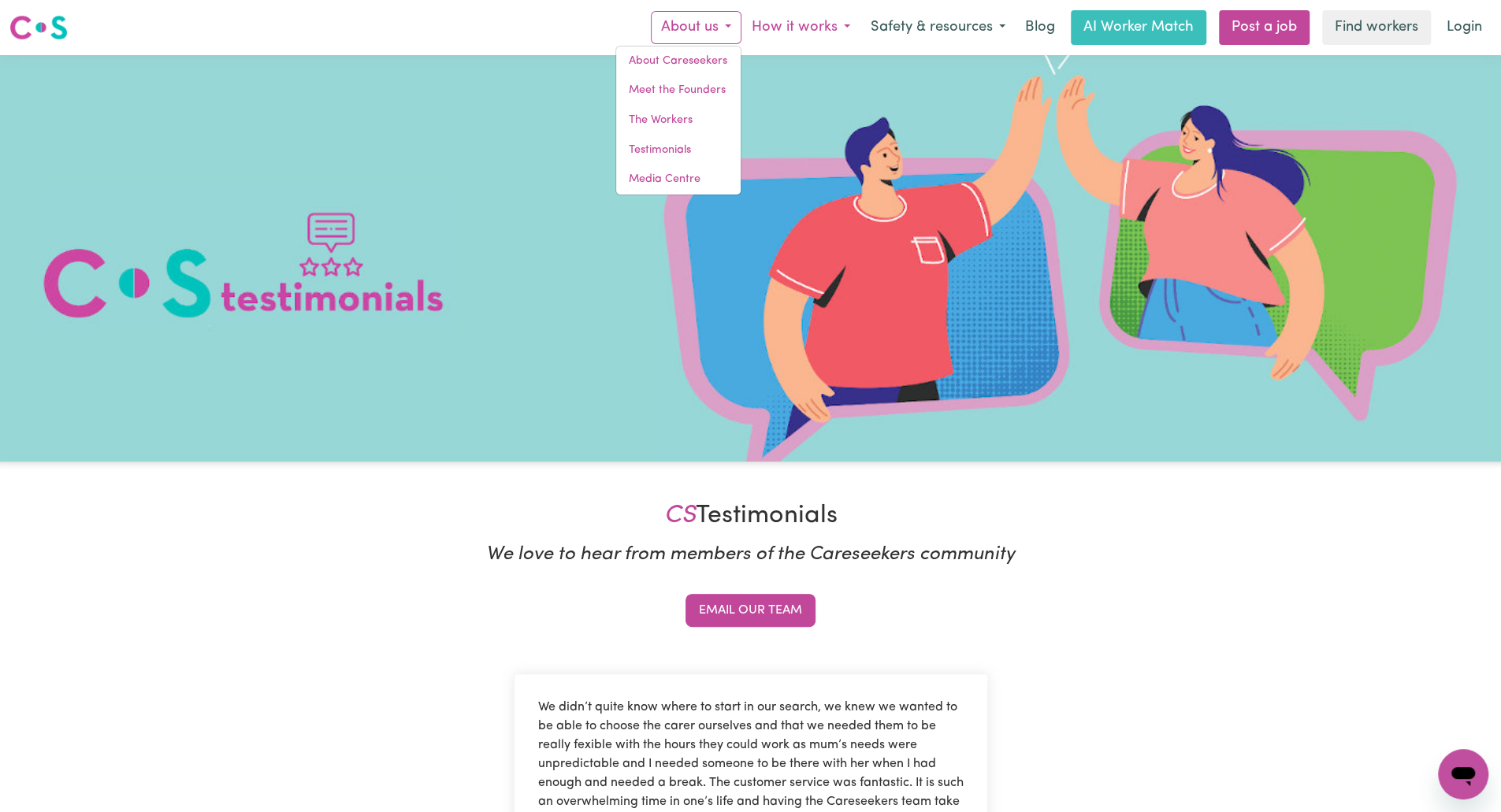
click at [804, 31] on button "How it works" at bounding box center [801, 27] width 119 height 33
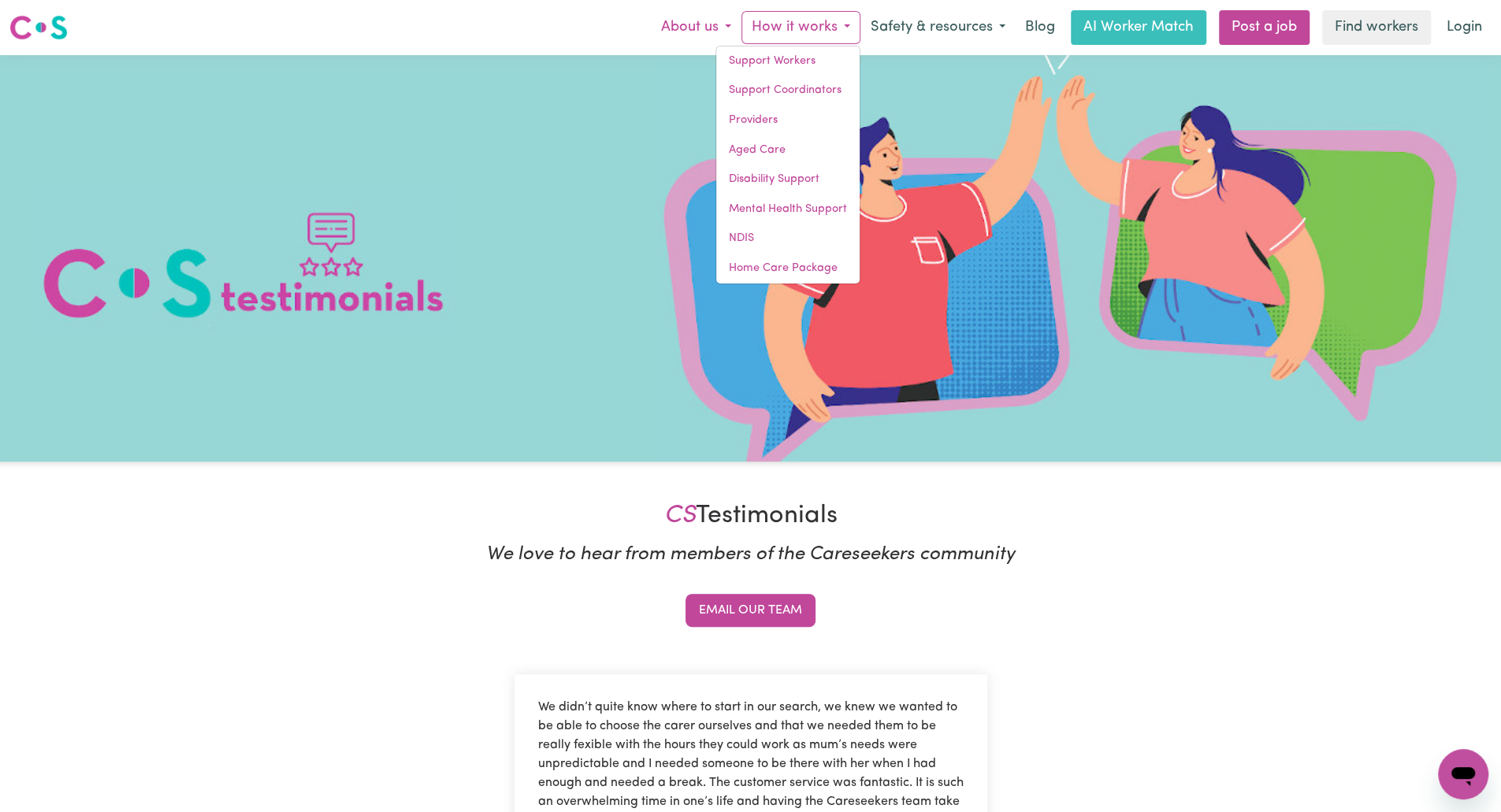
click at [693, 23] on button "About us" at bounding box center [696, 27] width 91 height 33
